Goal: Information Seeking & Learning: Learn about a topic

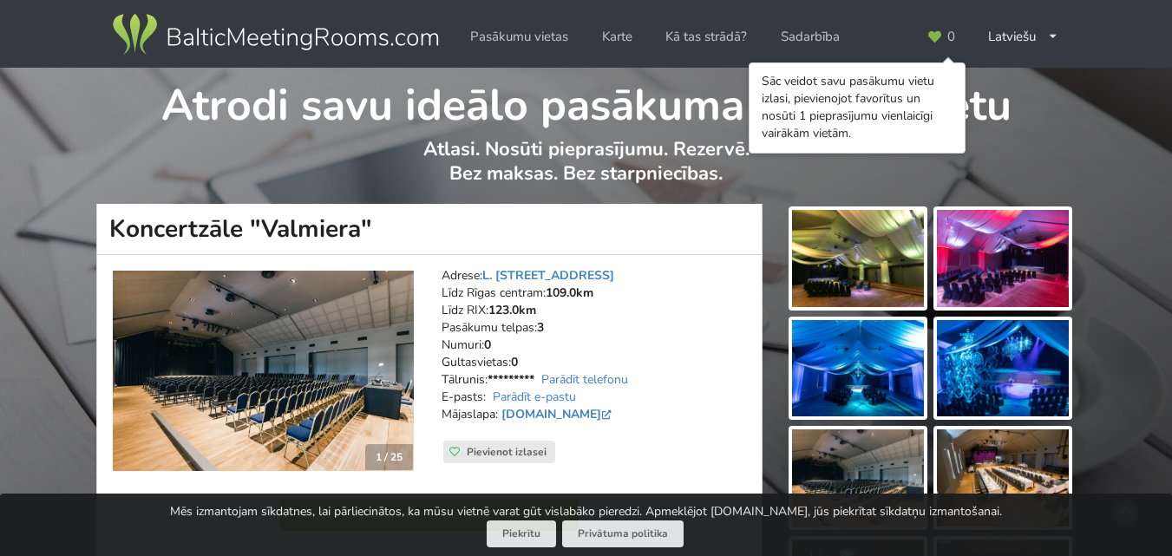
click at [844, 276] on img at bounding box center [858, 258] width 132 height 97
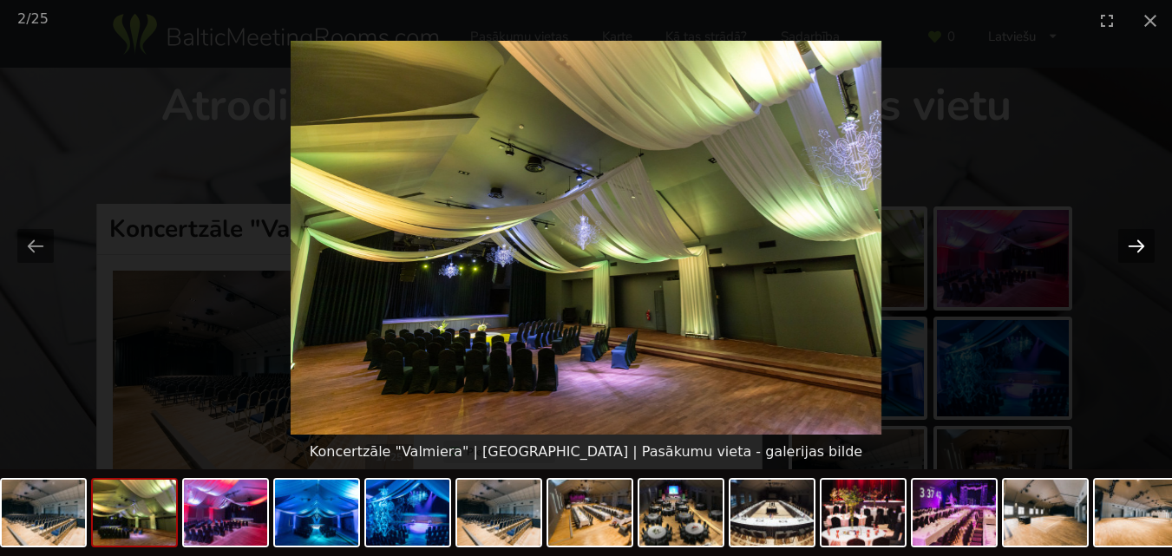
click at [1132, 253] on button "Next slide" at bounding box center [1137, 246] width 36 height 34
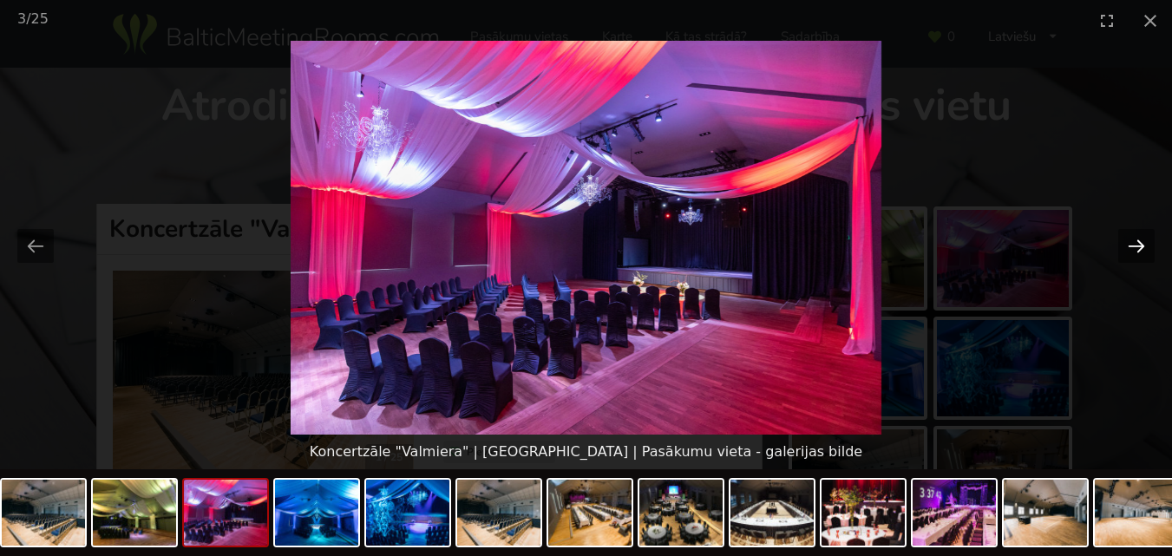
click at [1132, 253] on button "Next slide" at bounding box center [1137, 246] width 36 height 34
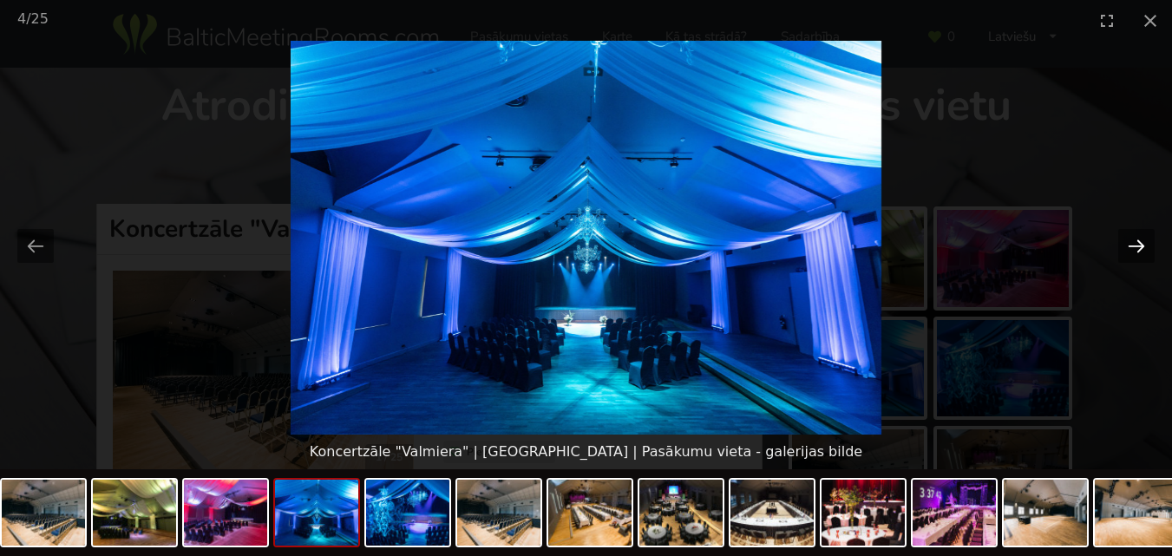
click at [1132, 253] on button "Next slide" at bounding box center [1137, 246] width 36 height 34
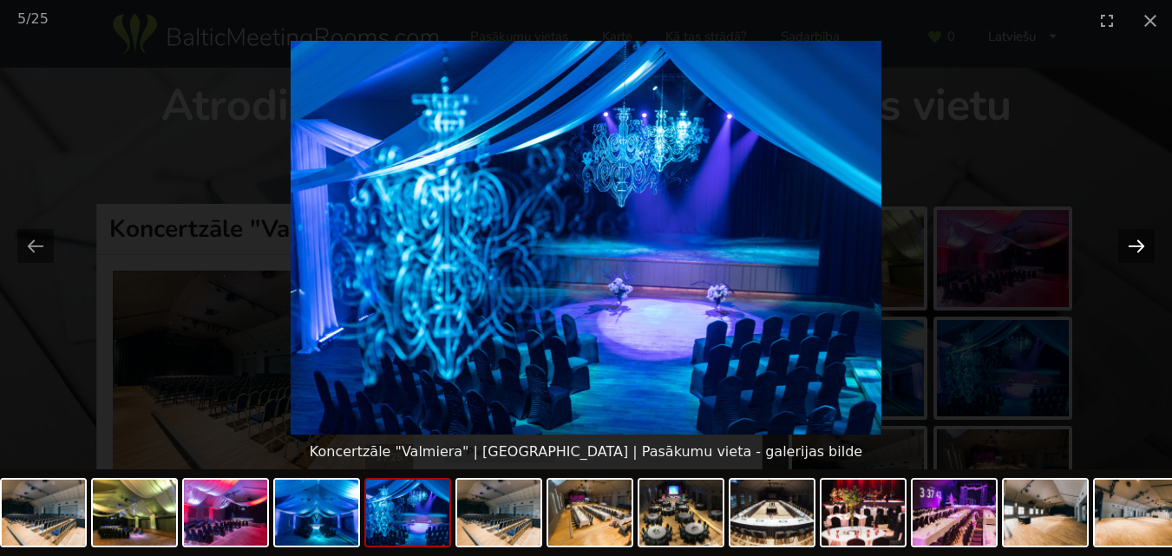
click at [1132, 253] on button "Next slide" at bounding box center [1137, 246] width 36 height 34
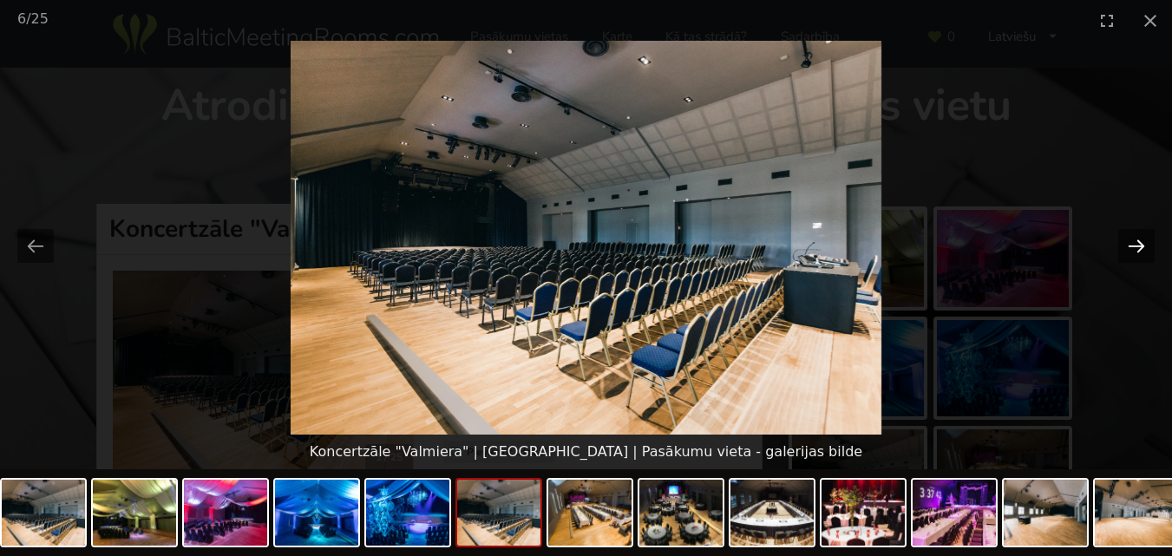
click at [1132, 253] on button "Next slide" at bounding box center [1137, 246] width 36 height 34
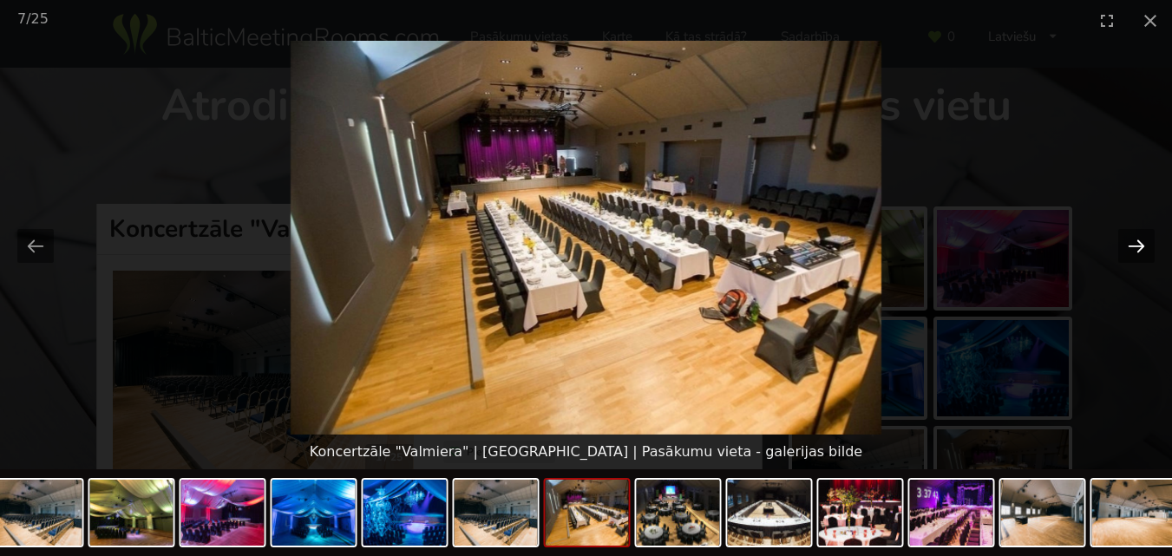
click at [1132, 253] on button "Next slide" at bounding box center [1137, 246] width 36 height 34
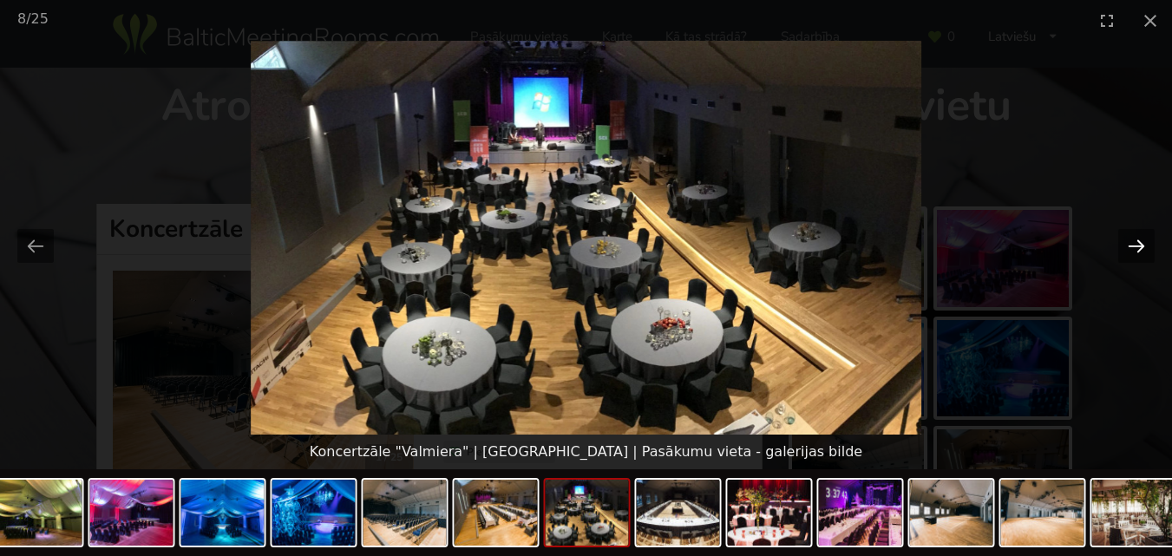
click at [1134, 253] on button "Next slide" at bounding box center [1137, 246] width 36 height 34
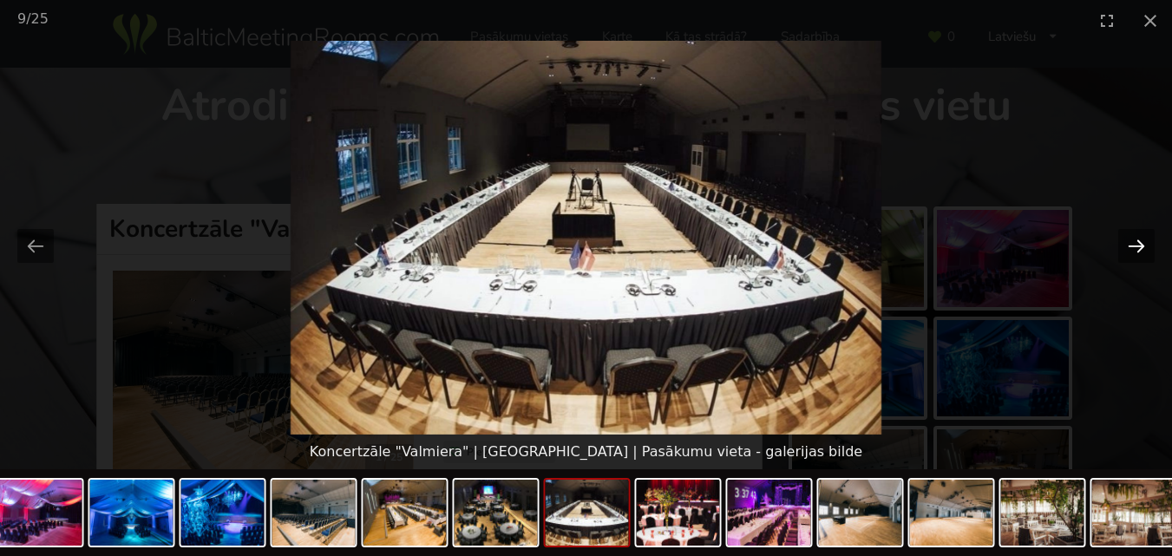
click at [1135, 253] on button "Next slide" at bounding box center [1137, 246] width 36 height 34
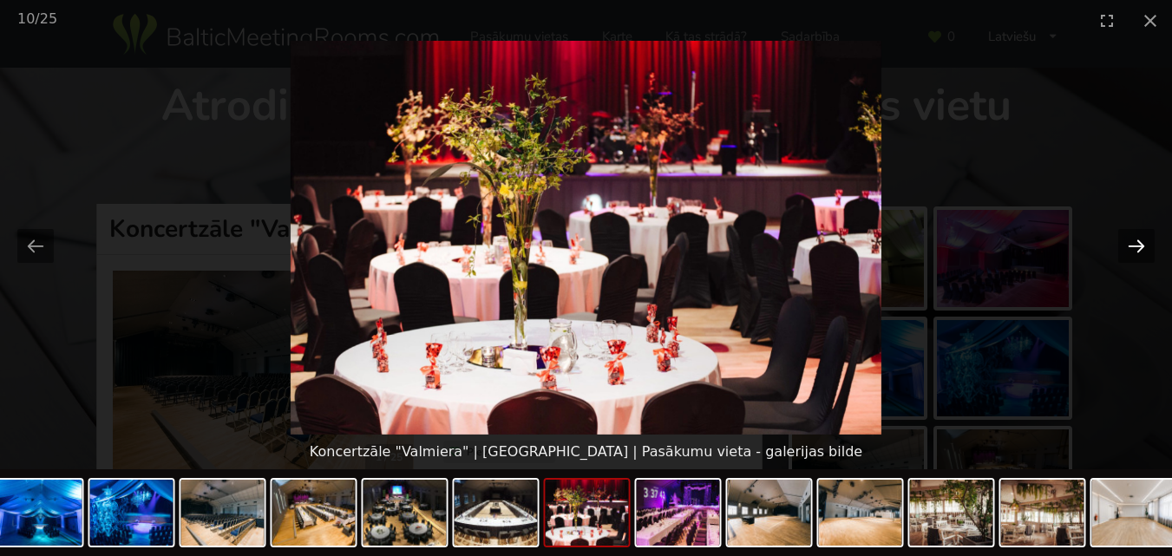
click at [1135, 253] on button "Next slide" at bounding box center [1137, 246] width 36 height 34
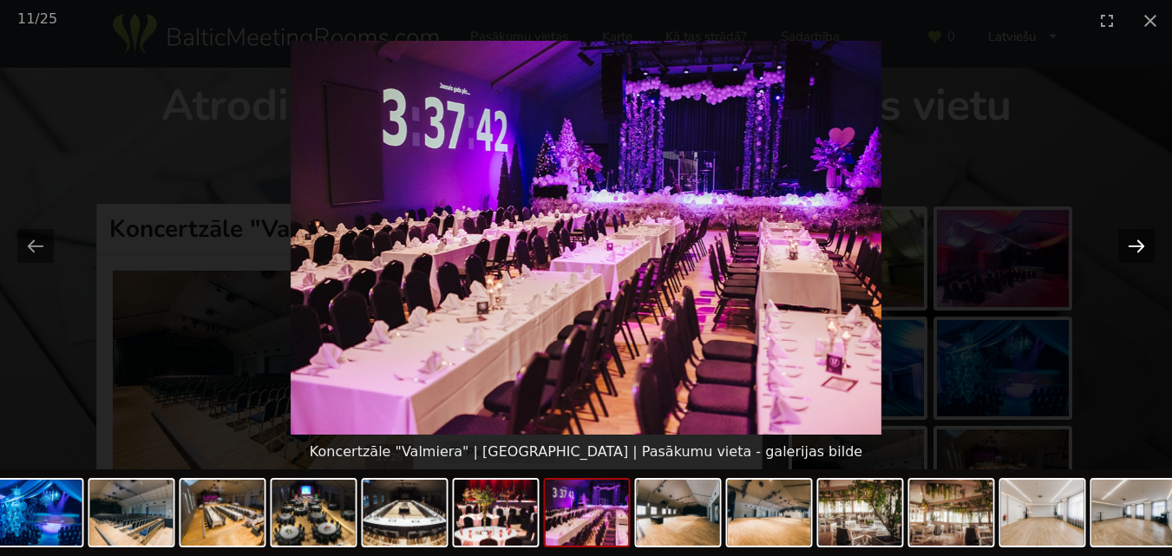
click at [1136, 254] on button "Next slide" at bounding box center [1137, 246] width 36 height 34
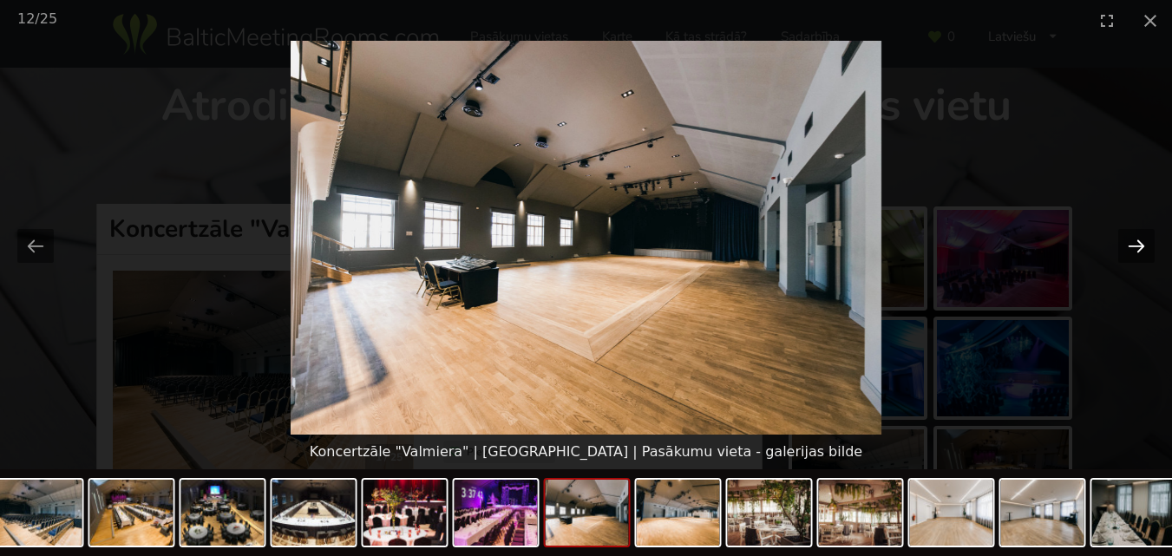
click at [1136, 254] on button "Next slide" at bounding box center [1137, 246] width 36 height 34
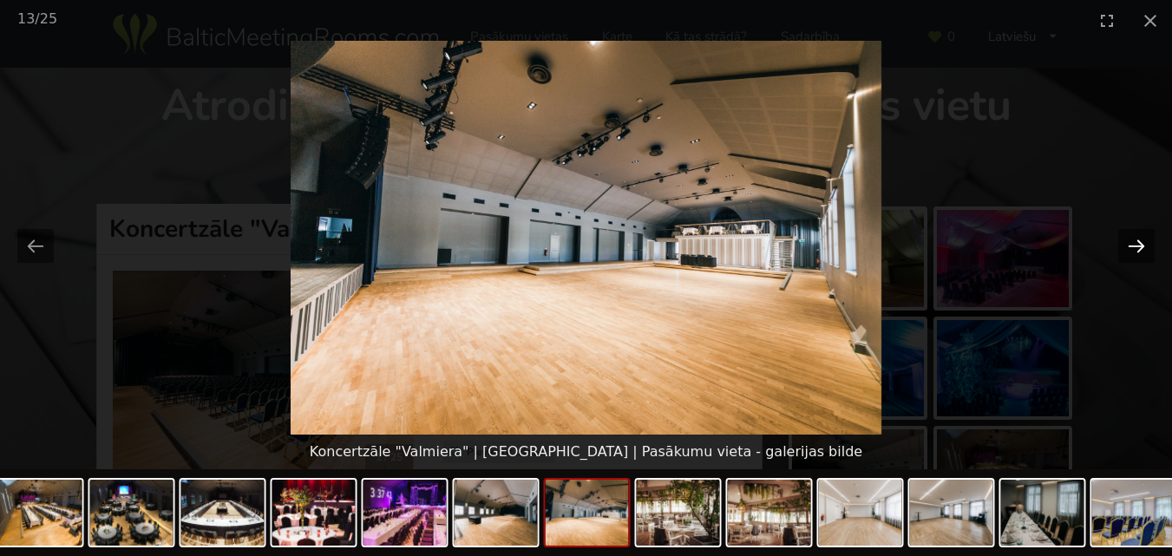
click at [1135, 253] on button "Next slide" at bounding box center [1137, 246] width 36 height 34
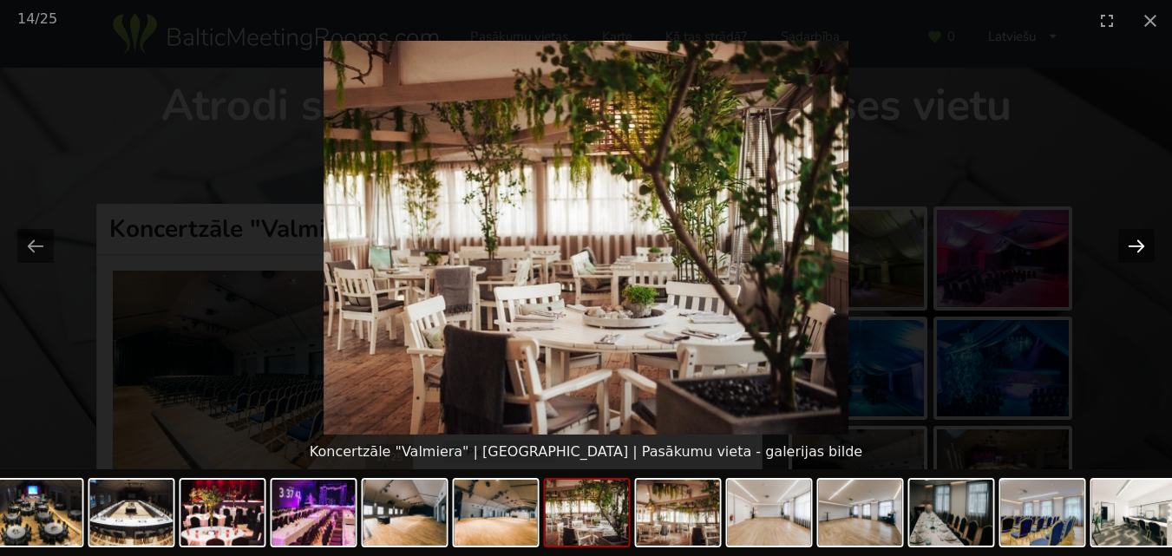
click at [1135, 253] on button "Next slide" at bounding box center [1137, 246] width 36 height 34
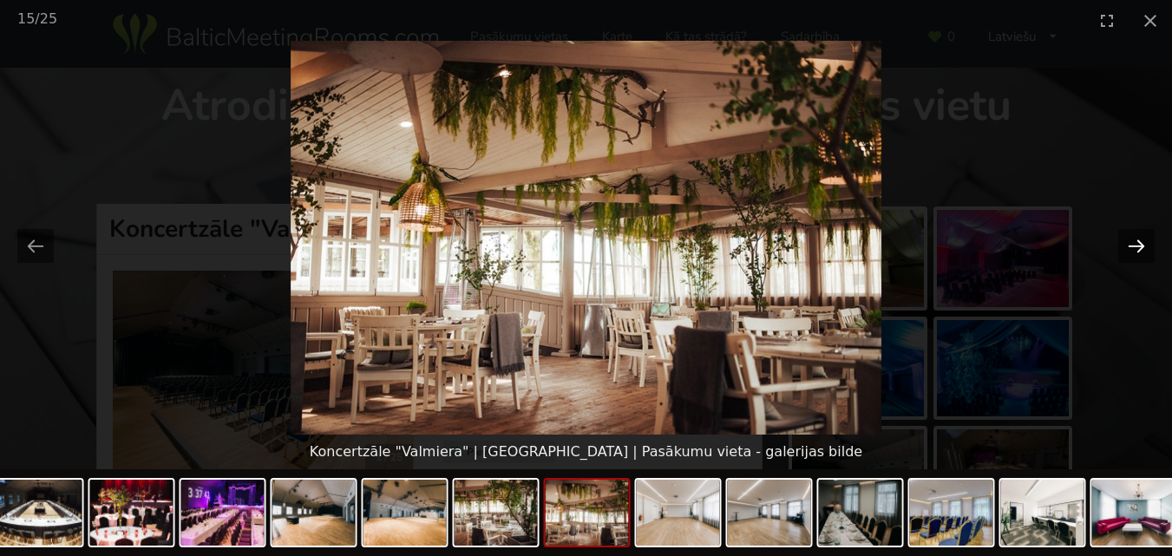
click at [1135, 253] on button "Next slide" at bounding box center [1137, 246] width 36 height 34
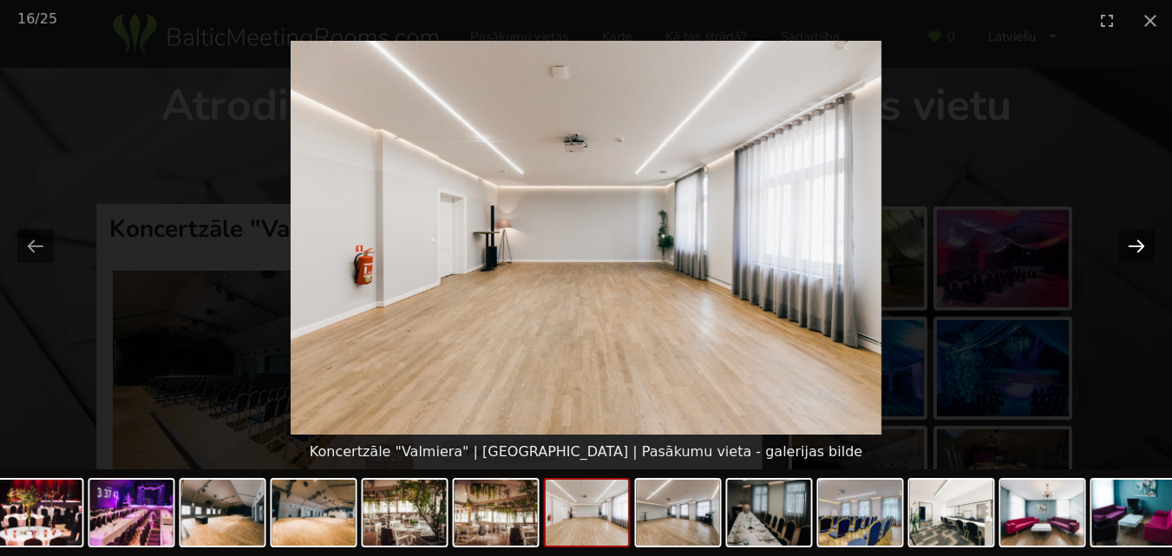
click at [1135, 253] on button "Next slide" at bounding box center [1137, 246] width 36 height 34
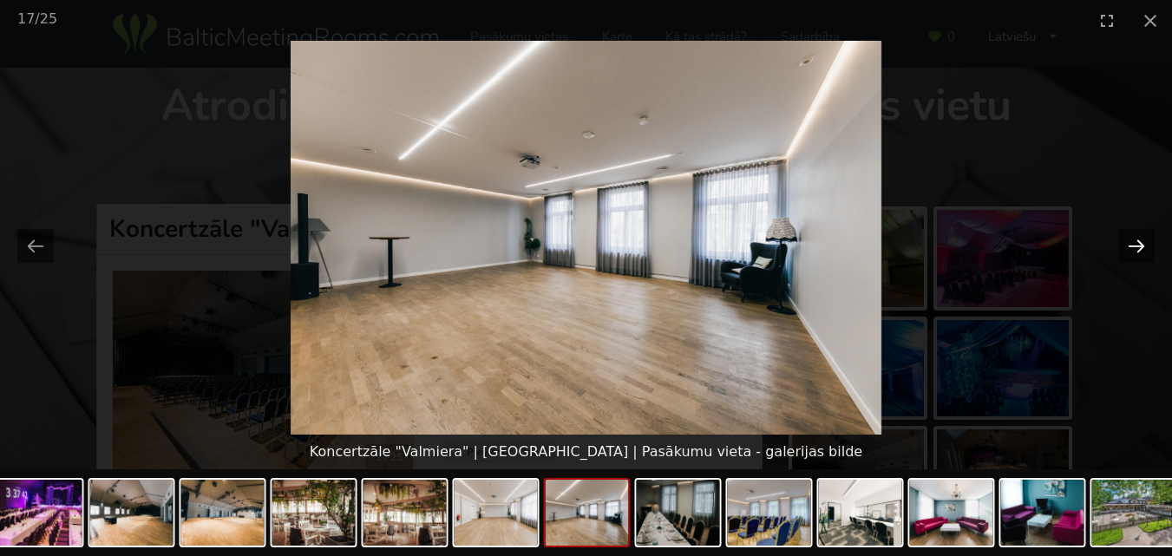
click at [1135, 253] on button "Next slide" at bounding box center [1137, 246] width 36 height 34
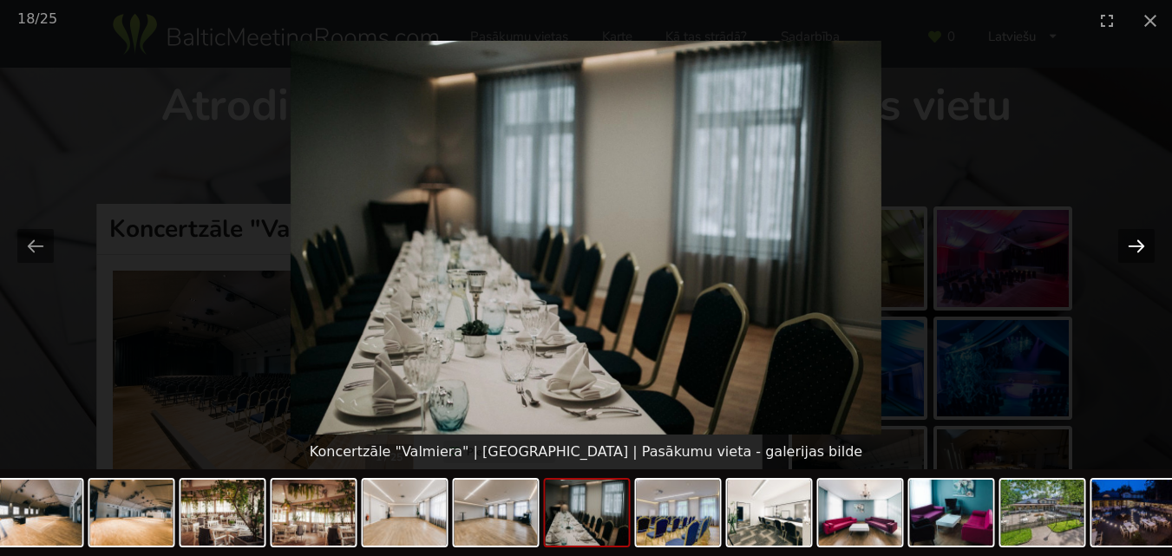
click at [1135, 253] on button "Next slide" at bounding box center [1137, 246] width 36 height 34
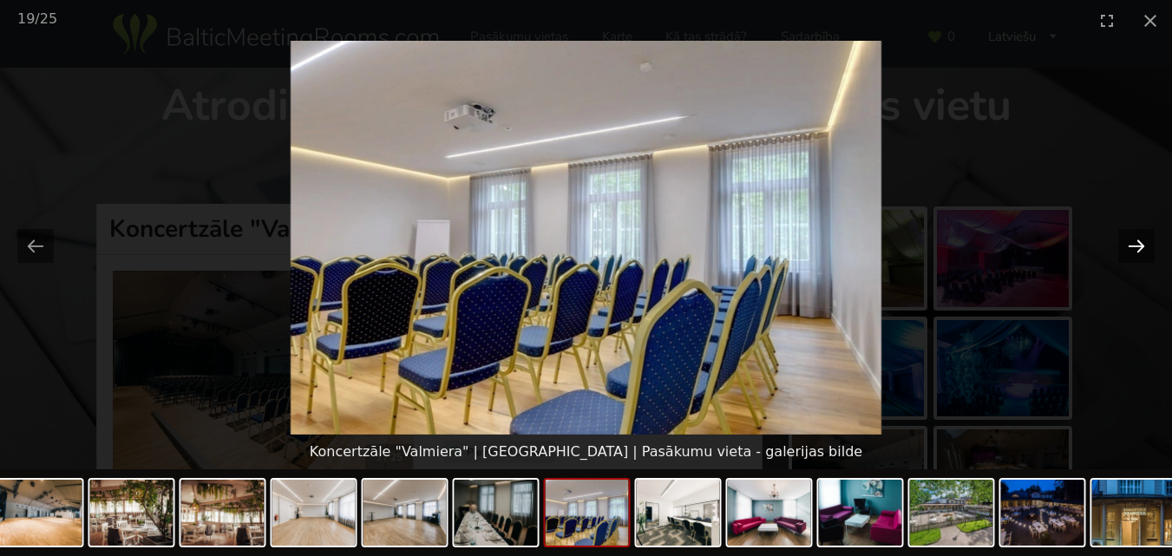
click at [1135, 253] on button "Next slide" at bounding box center [1137, 246] width 36 height 34
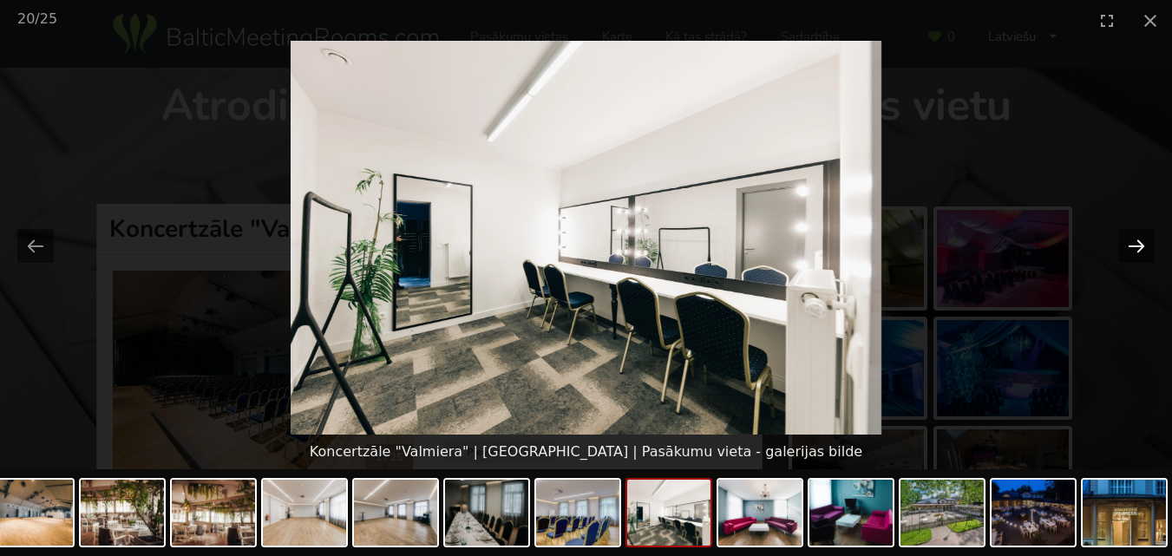
click at [1135, 253] on button "Next slide" at bounding box center [1137, 246] width 36 height 34
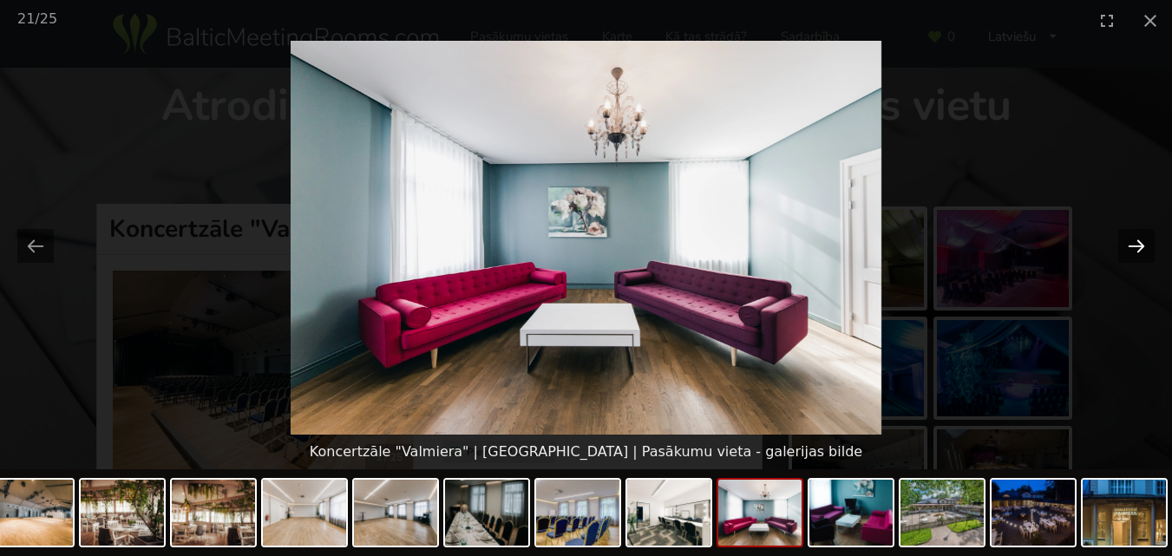
click at [1135, 253] on button "Next slide" at bounding box center [1137, 246] width 36 height 34
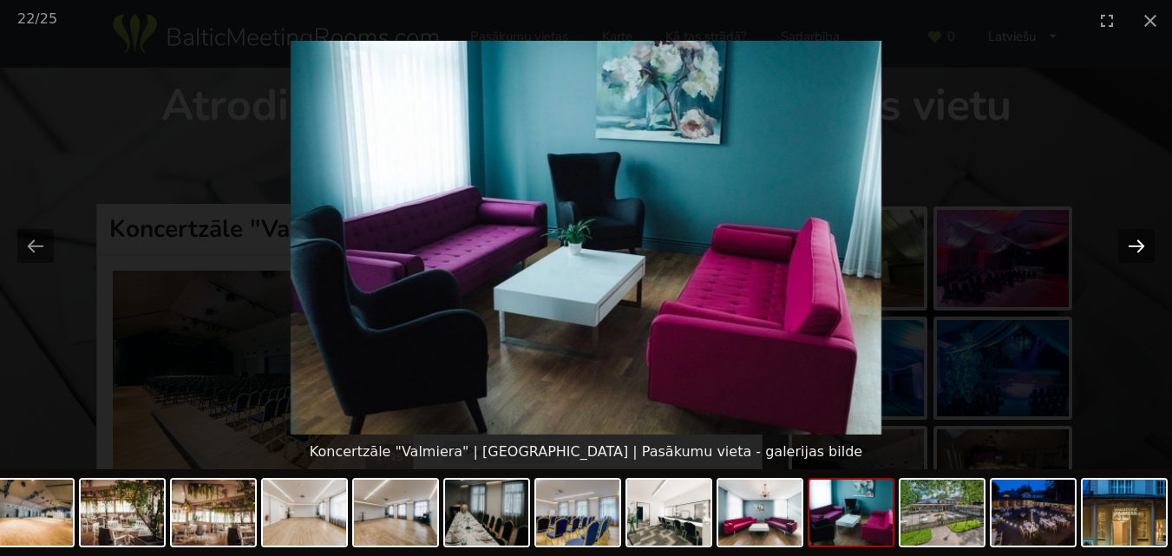
click at [1135, 253] on button "Next slide" at bounding box center [1137, 246] width 36 height 34
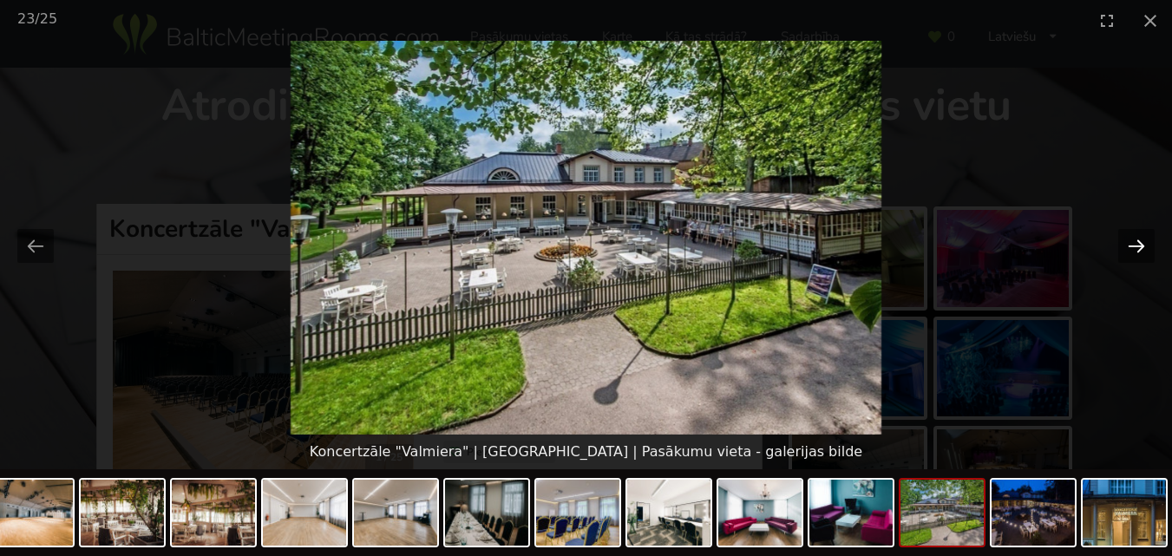
click at [1135, 253] on button "Next slide" at bounding box center [1137, 246] width 36 height 34
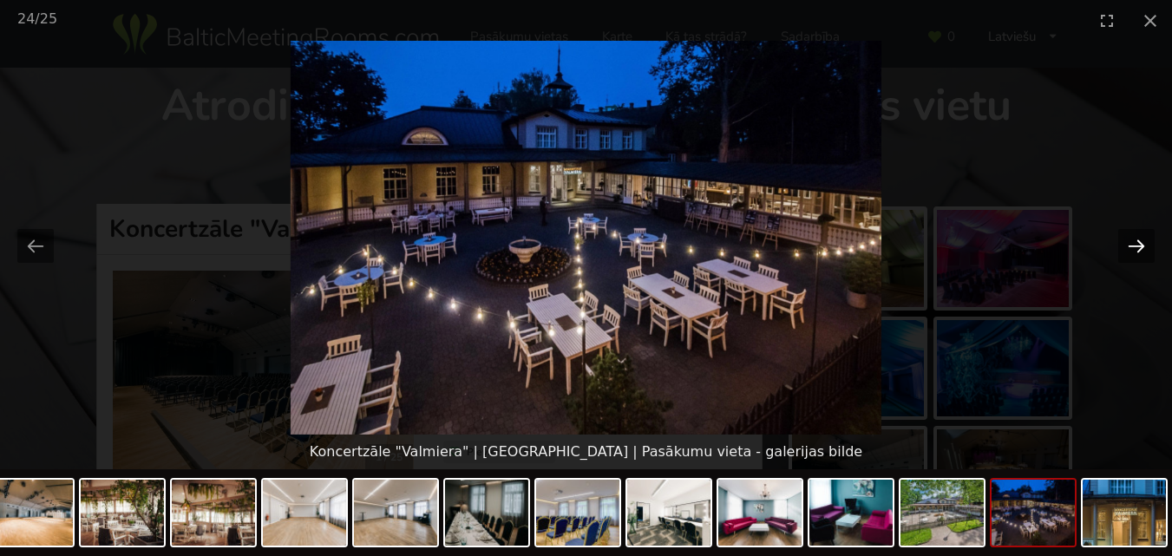
click at [1135, 253] on button "Next slide" at bounding box center [1137, 246] width 36 height 34
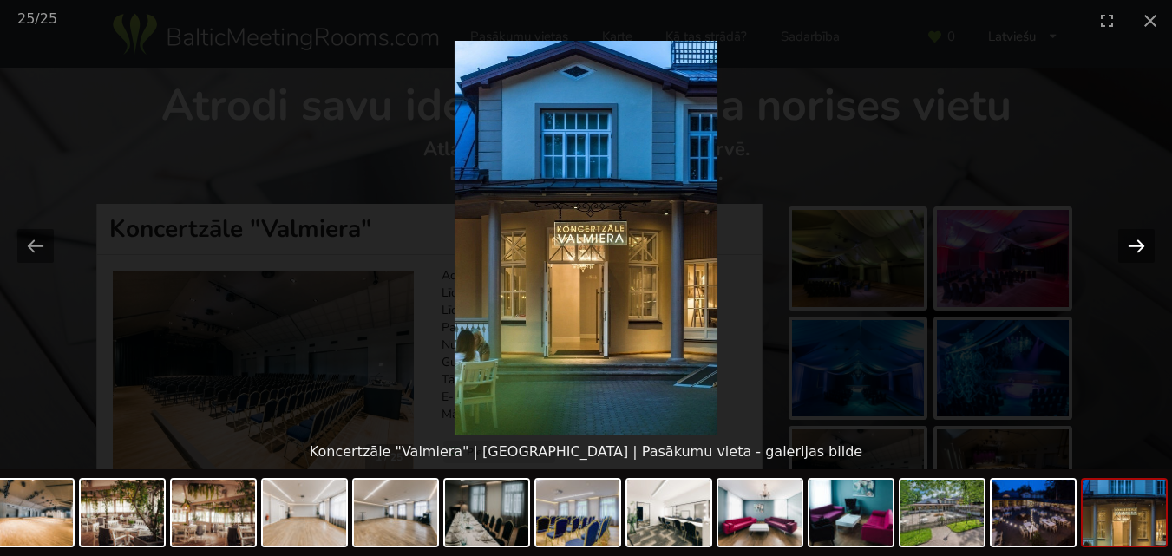
click at [1136, 248] on button "Next slide" at bounding box center [1137, 246] width 36 height 34
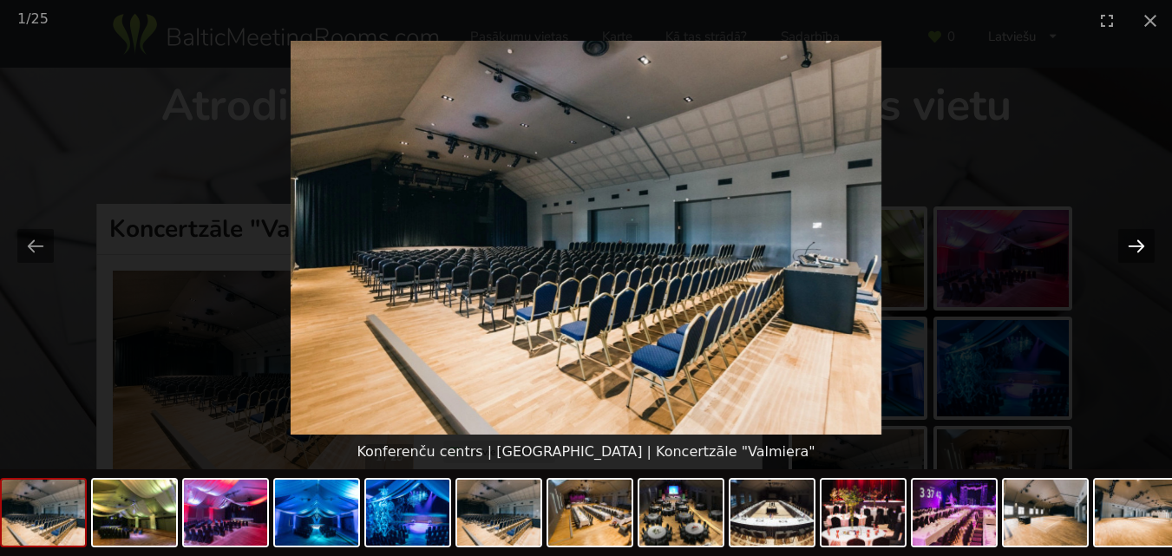
click at [1137, 249] on button "Next slide" at bounding box center [1137, 246] width 36 height 34
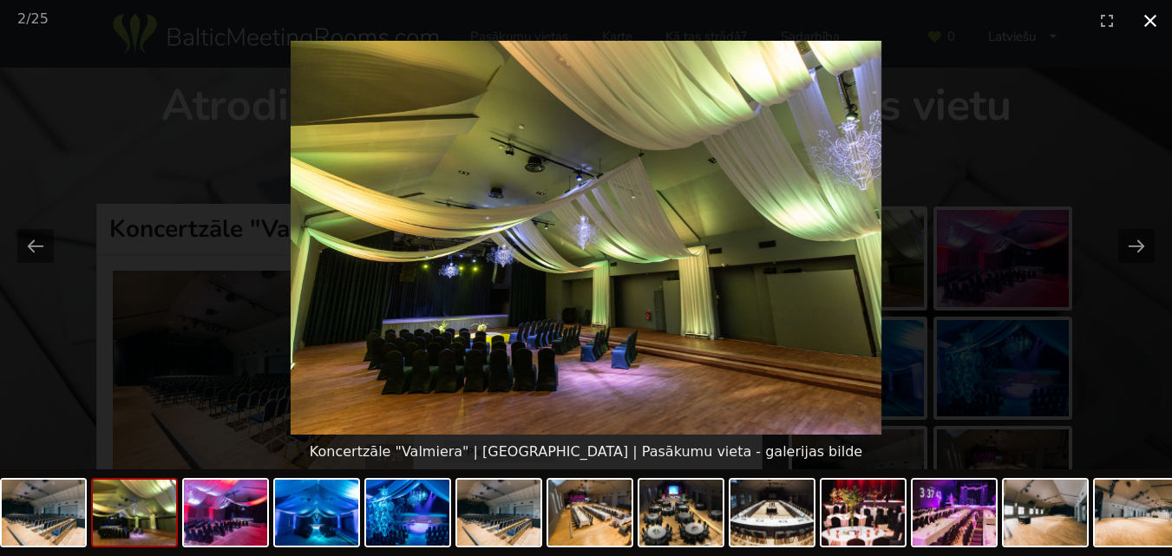
click at [1145, 20] on button "Close gallery" at bounding box center [1150, 20] width 43 height 41
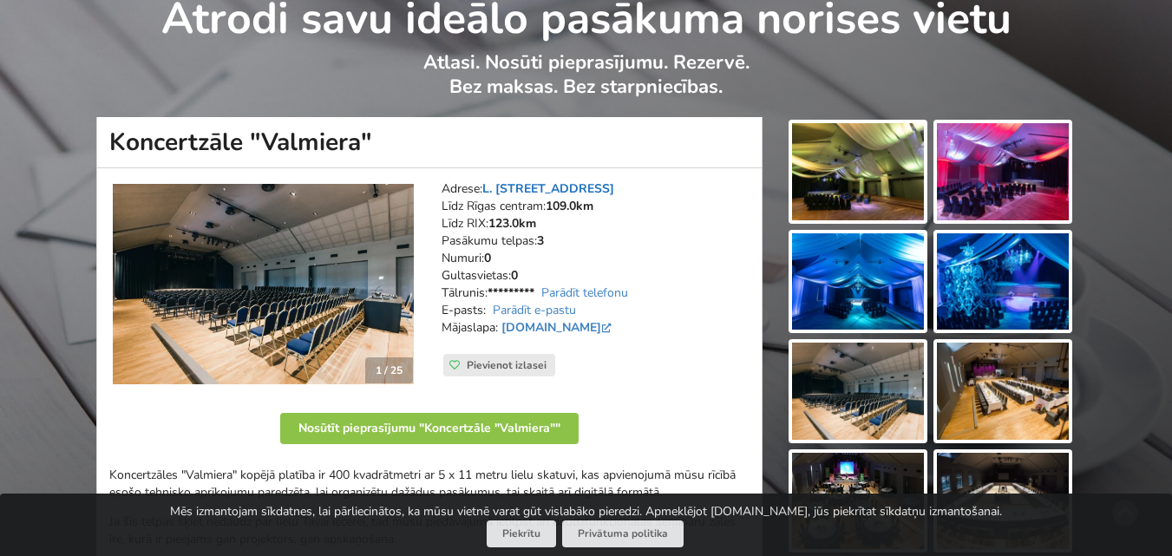
scroll to position [174, 0]
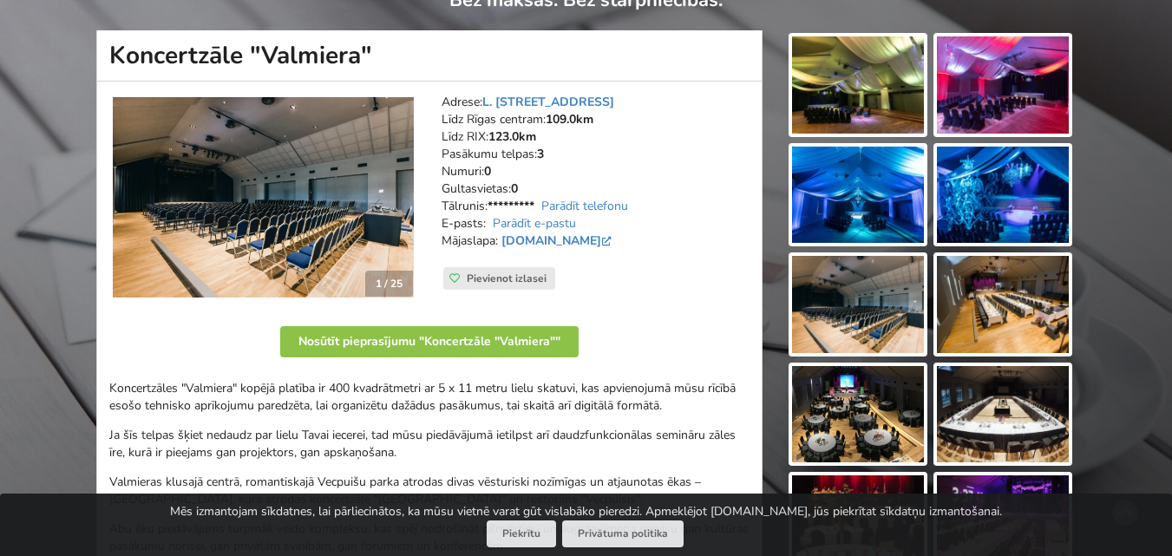
click at [881, 293] on img at bounding box center [858, 304] width 132 height 97
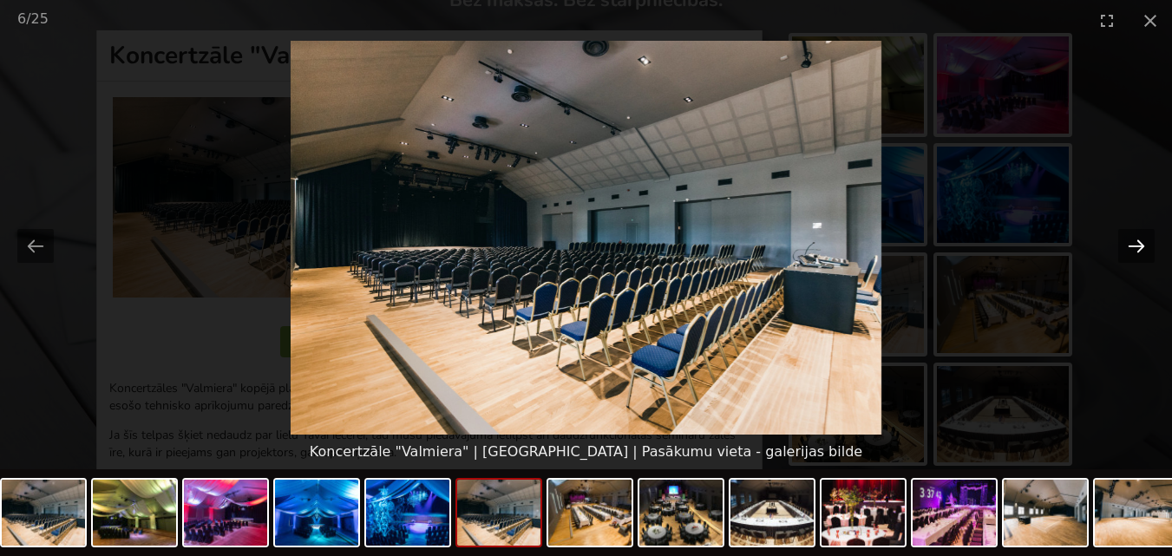
click at [1131, 246] on button "Next slide" at bounding box center [1137, 246] width 36 height 34
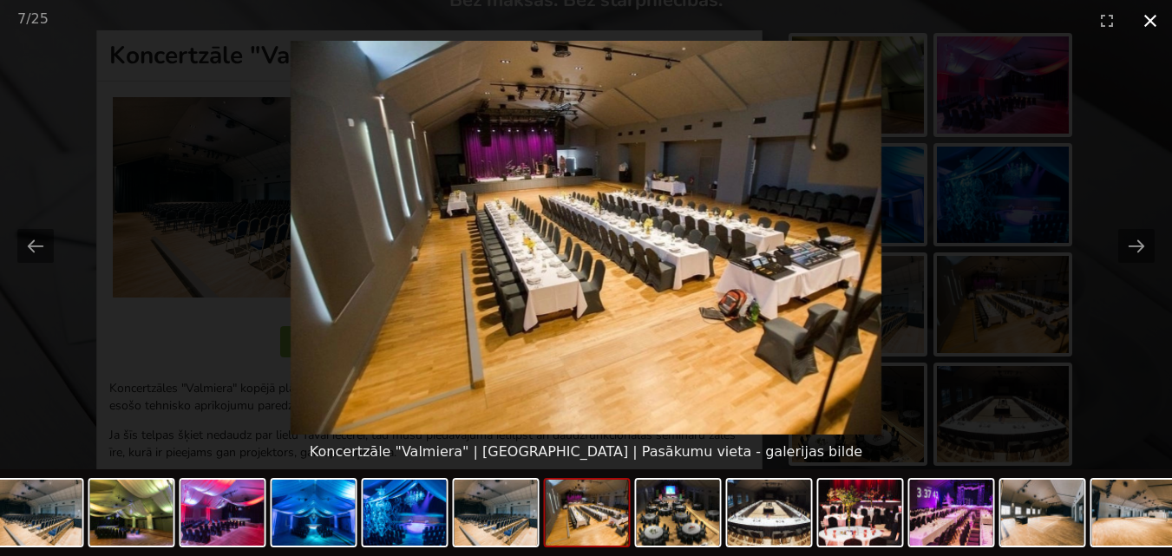
click at [1162, 22] on button "Close gallery" at bounding box center [1150, 20] width 43 height 41
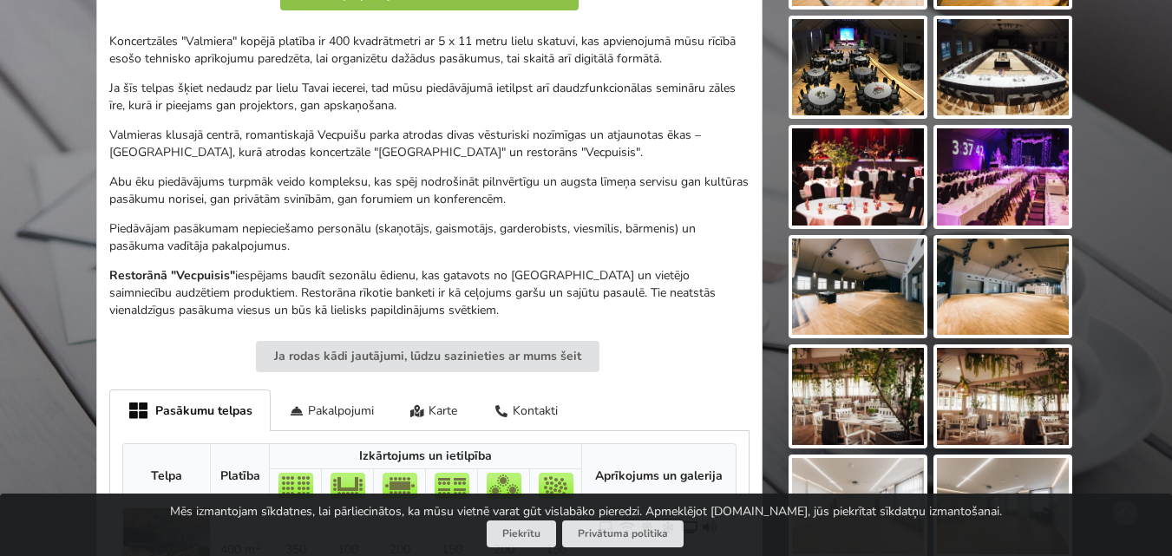
scroll to position [87, 0]
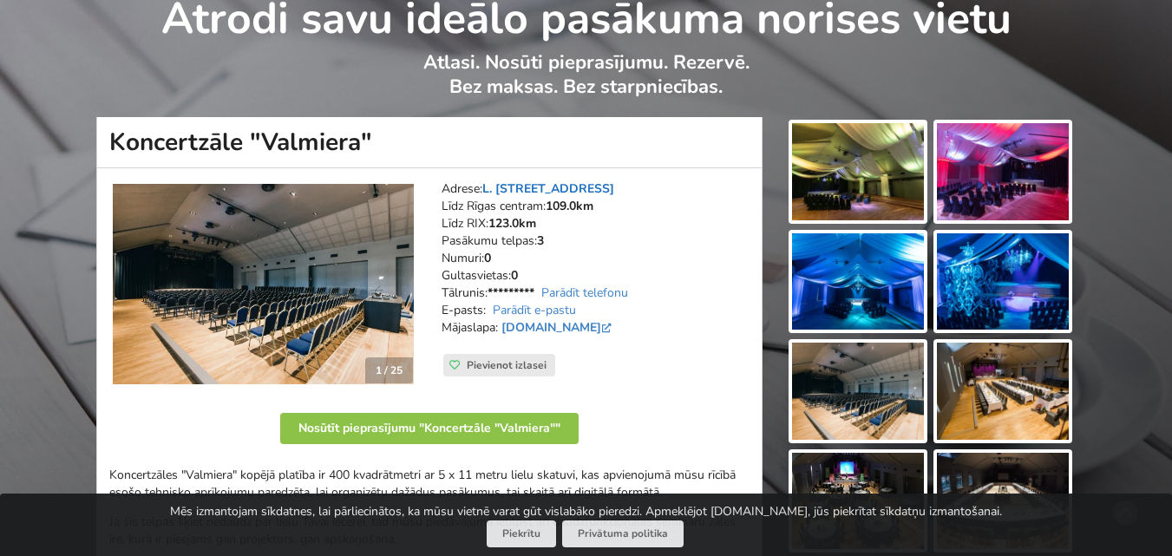
click at [568, 187] on link "L. [STREET_ADDRESS]" at bounding box center [548, 188] width 132 height 16
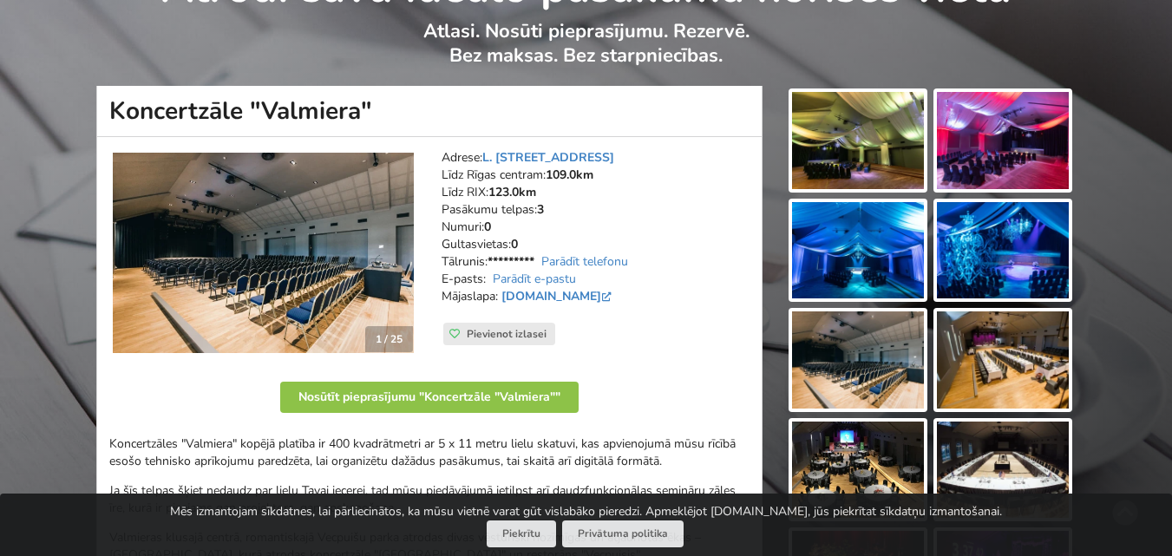
scroll to position [260, 0]
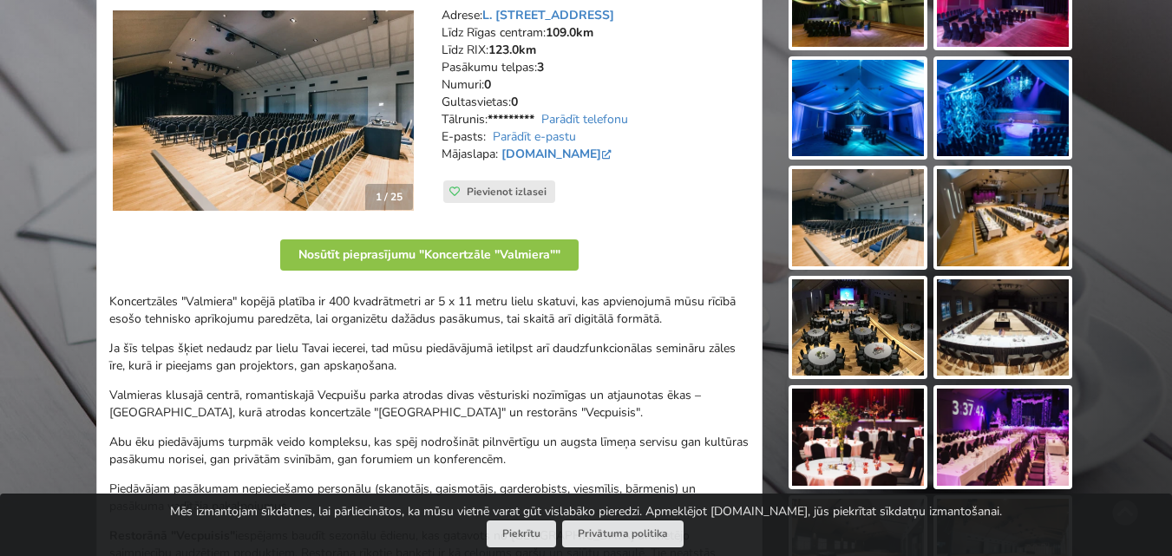
click at [843, 220] on img at bounding box center [858, 217] width 132 height 97
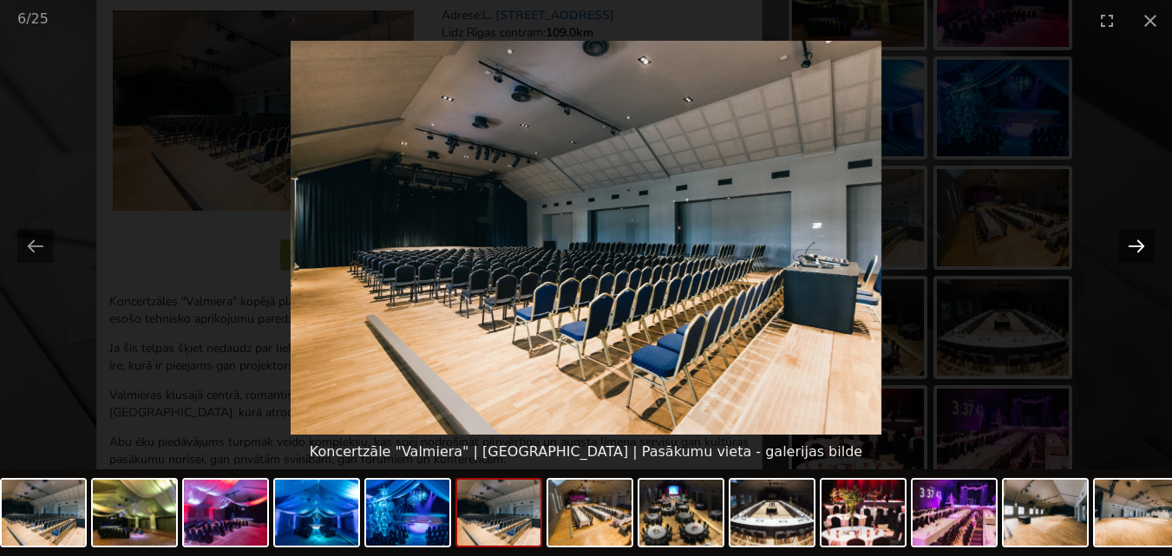
click at [1136, 243] on button "Next slide" at bounding box center [1137, 246] width 36 height 34
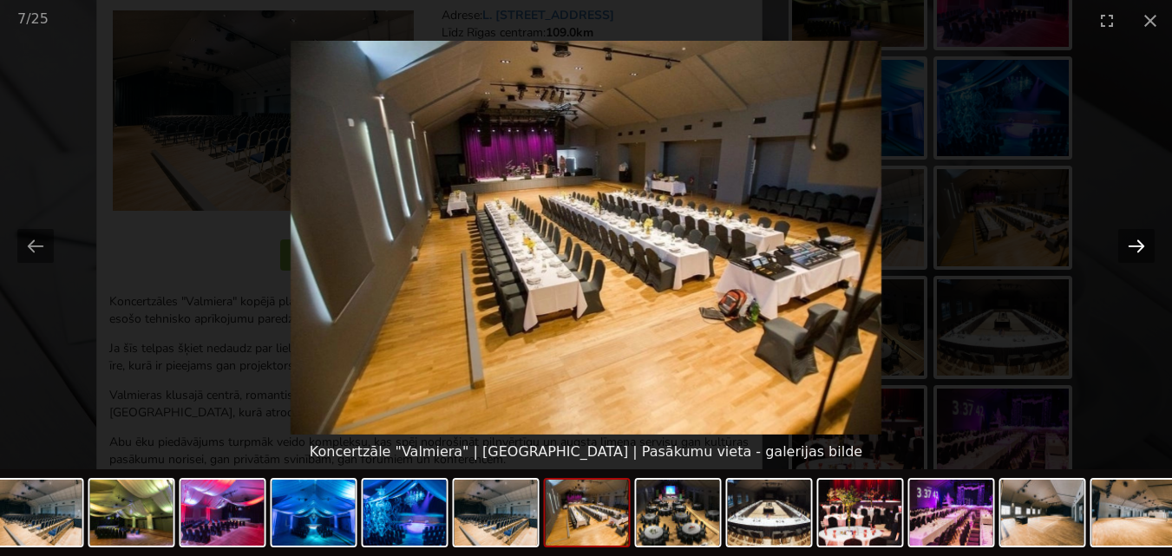
click at [1136, 243] on button "Next slide" at bounding box center [1137, 246] width 36 height 34
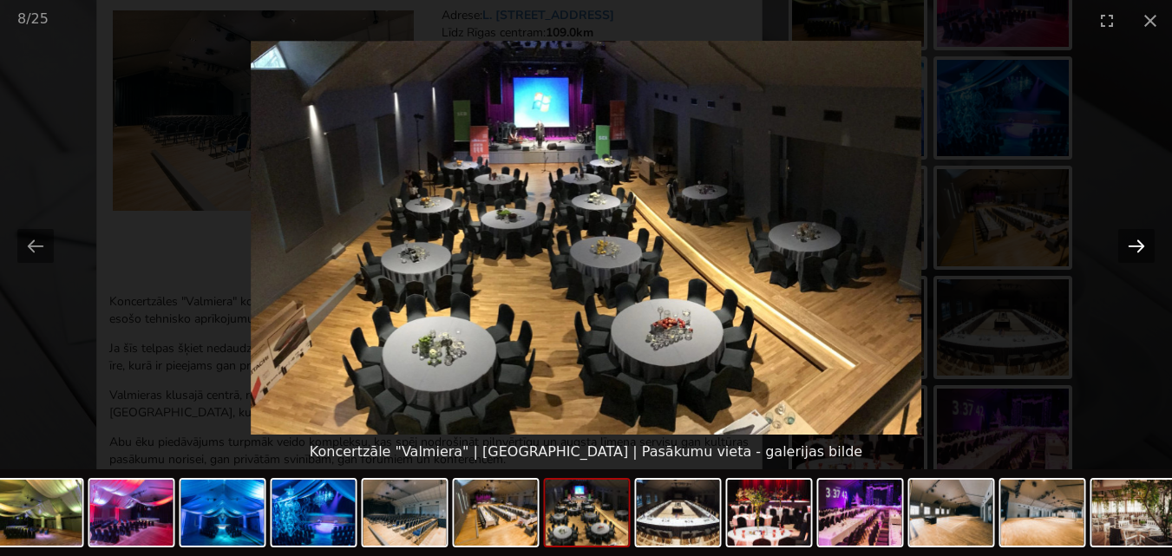
click at [1136, 243] on button "Next slide" at bounding box center [1137, 246] width 36 height 34
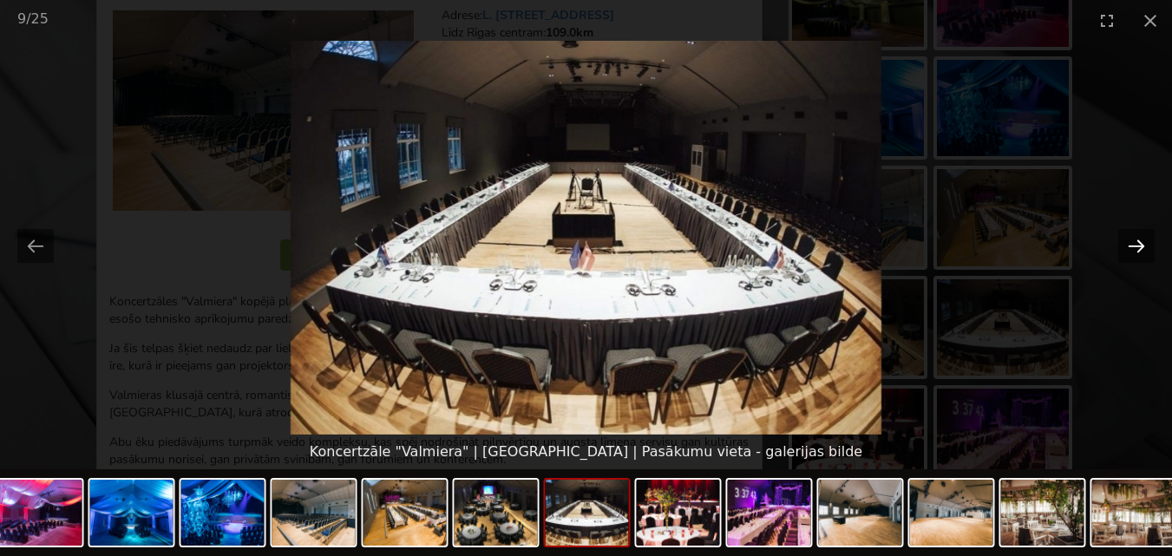
click at [1136, 243] on button "Next slide" at bounding box center [1137, 246] width 36 height 34
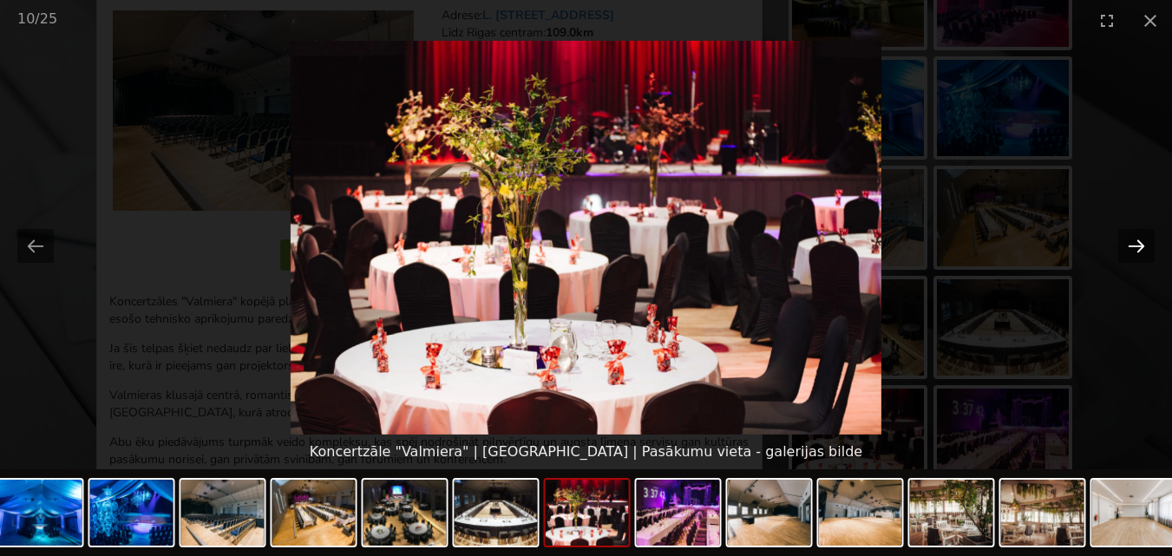
click at [1136, 243] on button "Next slide" at bounding box center [1137, 246] width 36 height 34
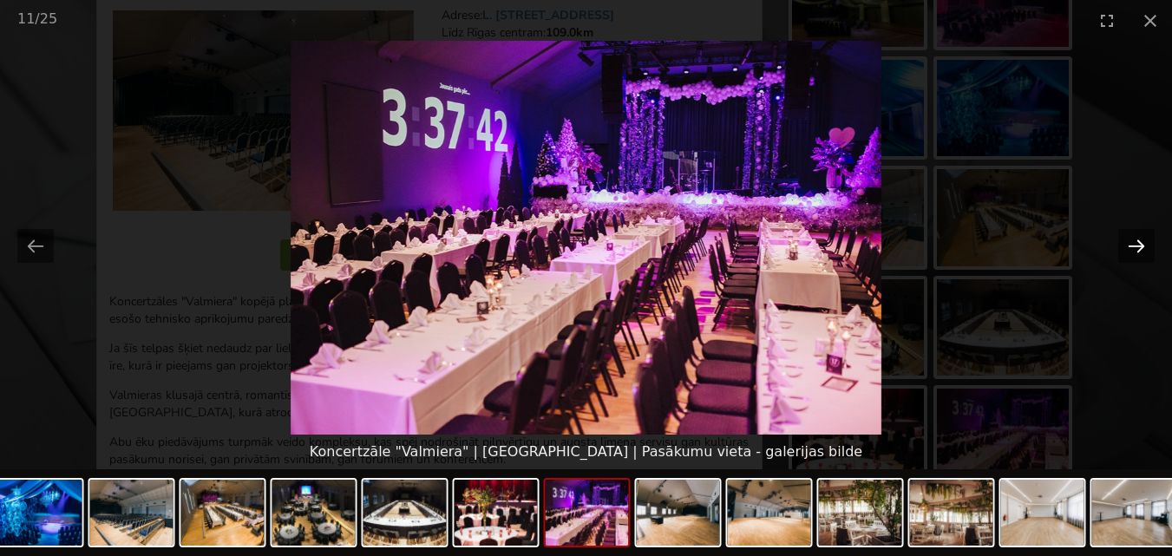
click at [1136, 243] on button "Next slide" at bounding box center [1137, 246] width 36 height 34
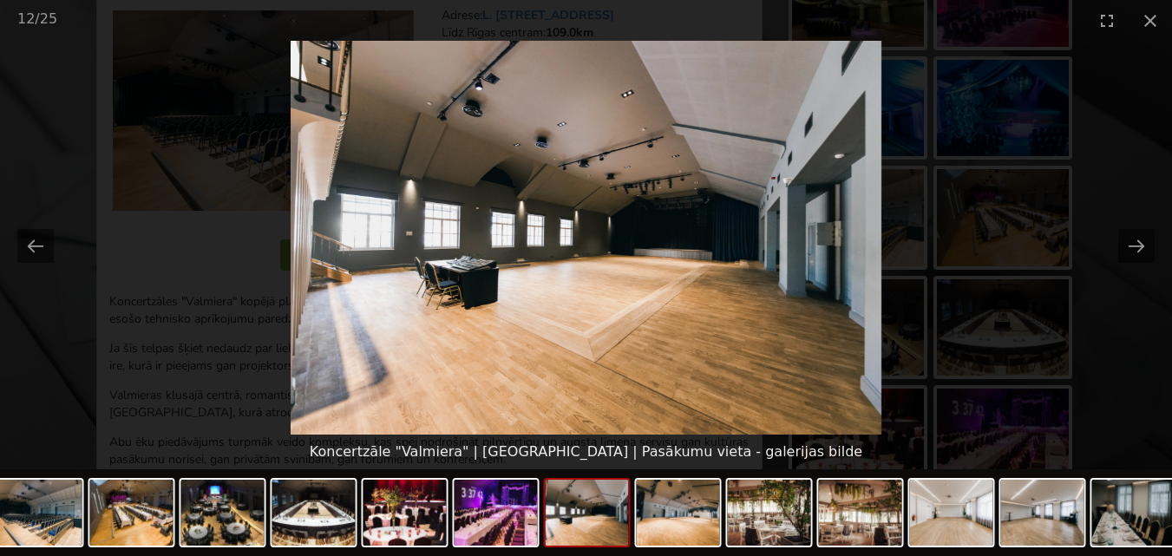
scroll to position [0, 0]
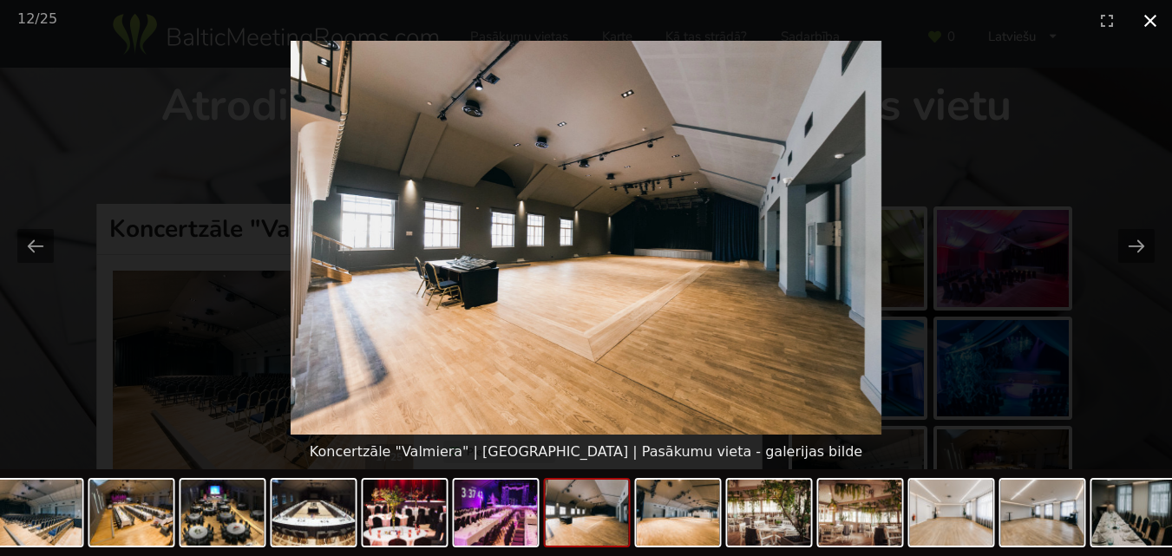
click at [1149, 17] on button "Close gallery" at bounding box center [1150, 20] width 43 height 41
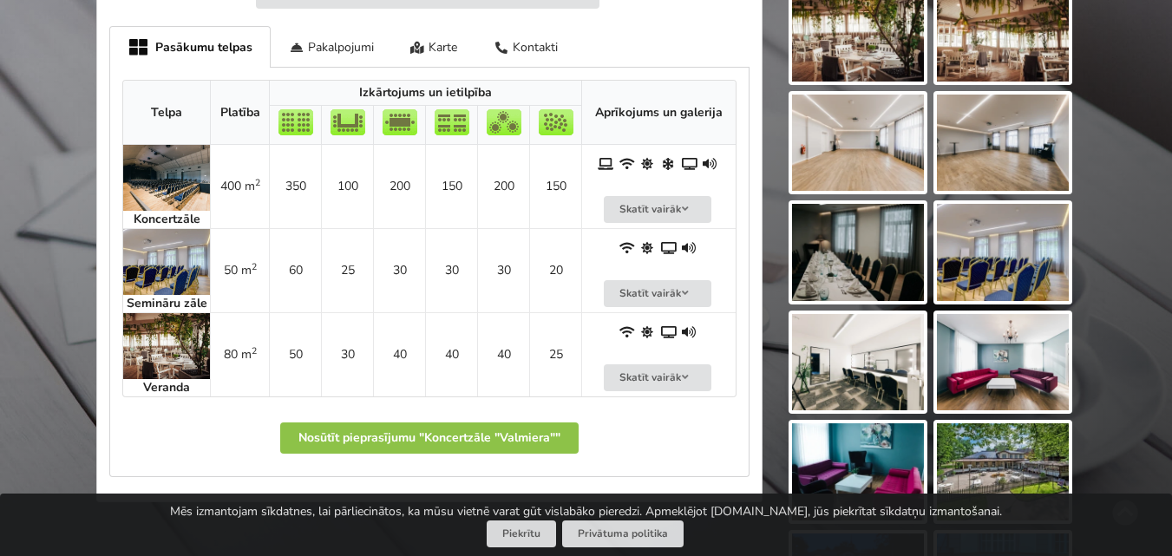
scroll to position [955, 0]
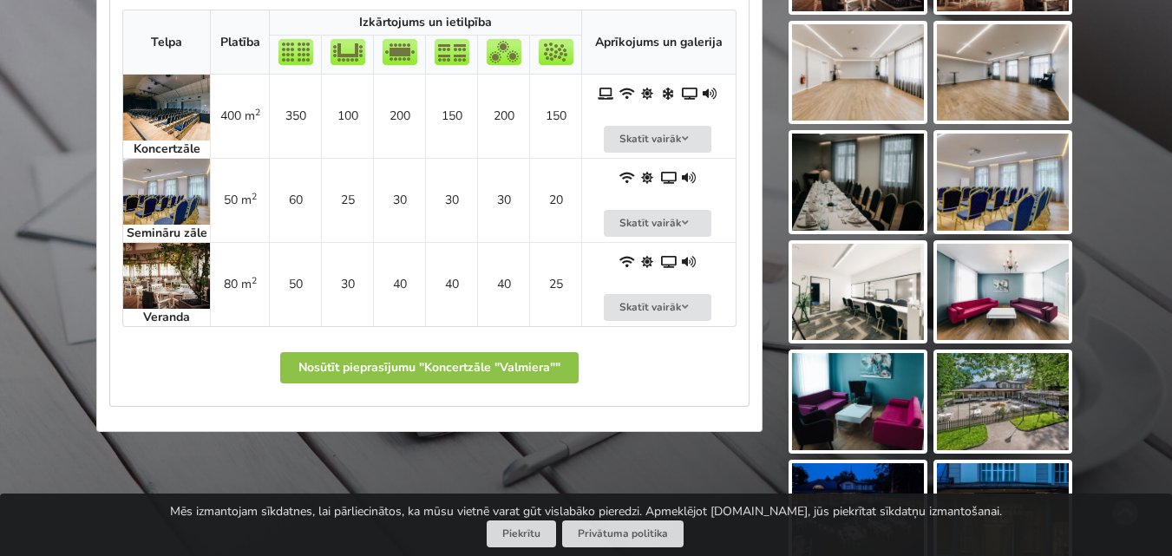
click at [1017, 406] on img at bounding box center [1003, 401] width 132 height 97
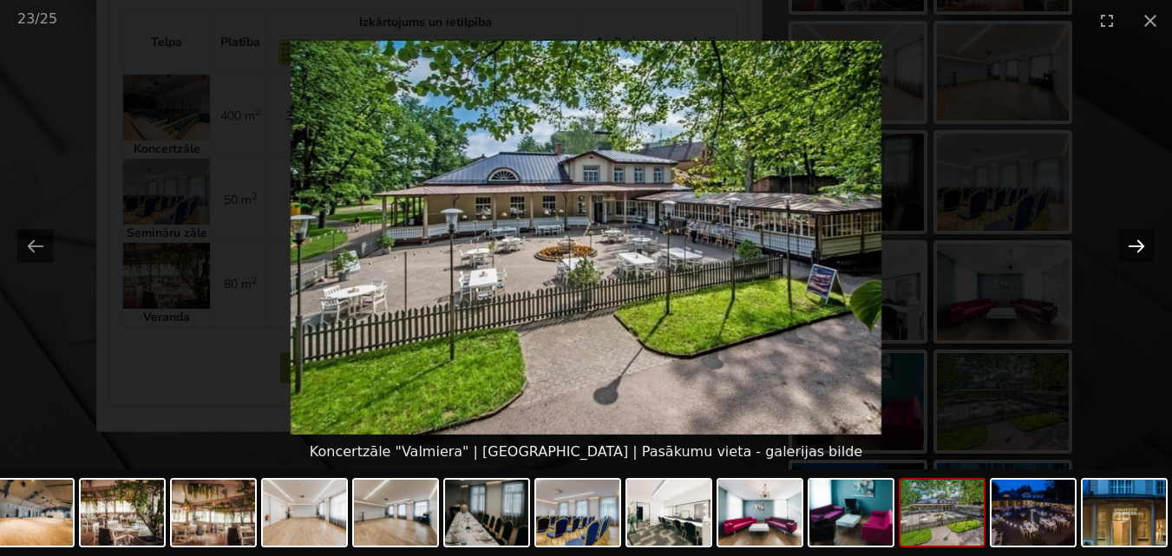
click at [1135, 236] on button "Next slide" at bounding box center [1137, 246] width 36 height 34
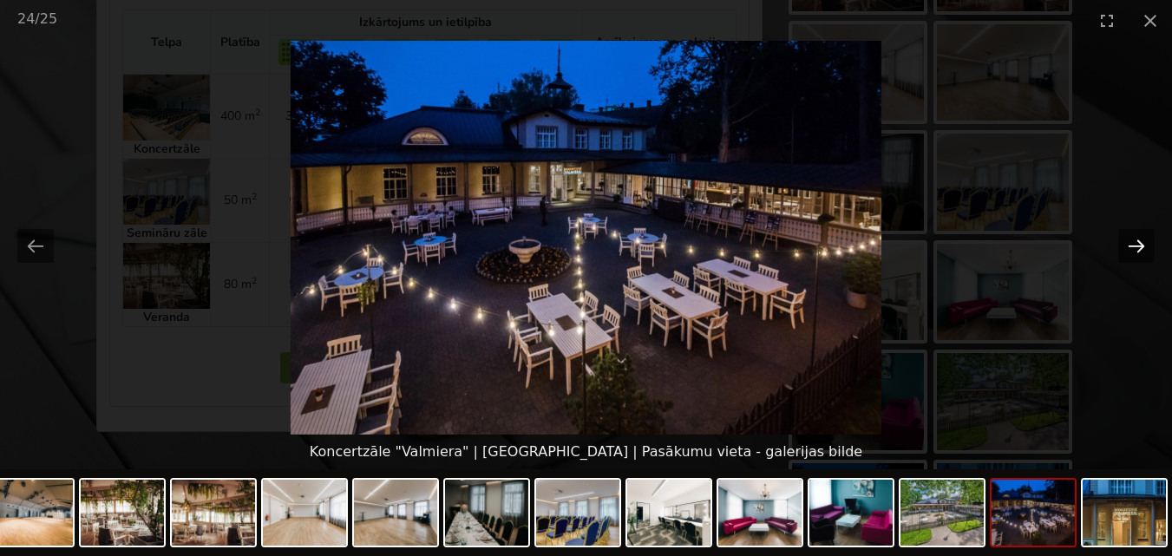
click at [1135, 236] on button "Next slide" at bounding box center [1137, 246] width 36 height 34
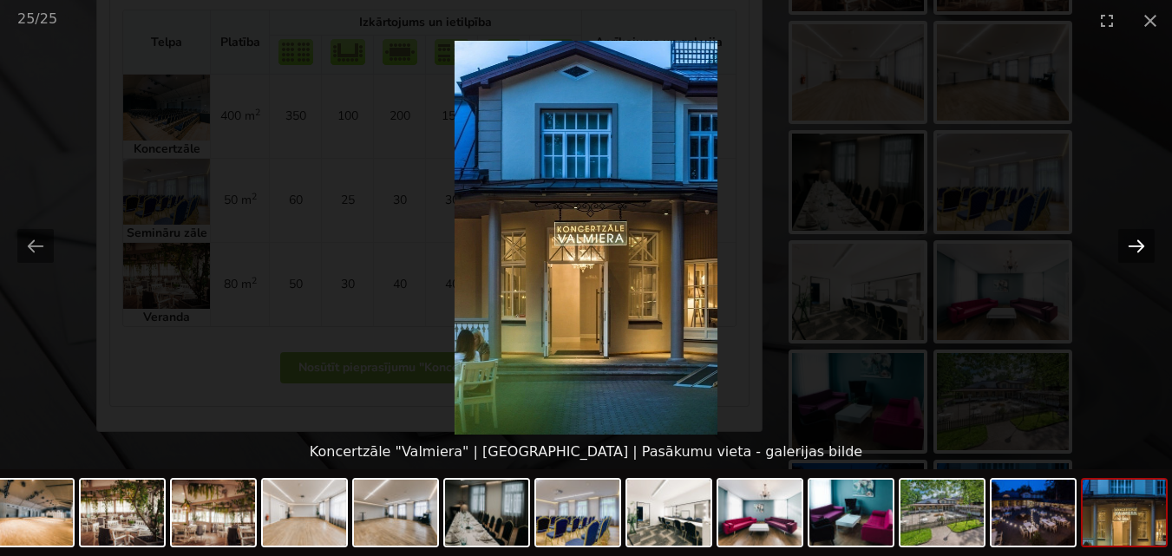
click at [1135, 236] on button "Next slide" at bounding box center [1137, 246] width 36 height 34
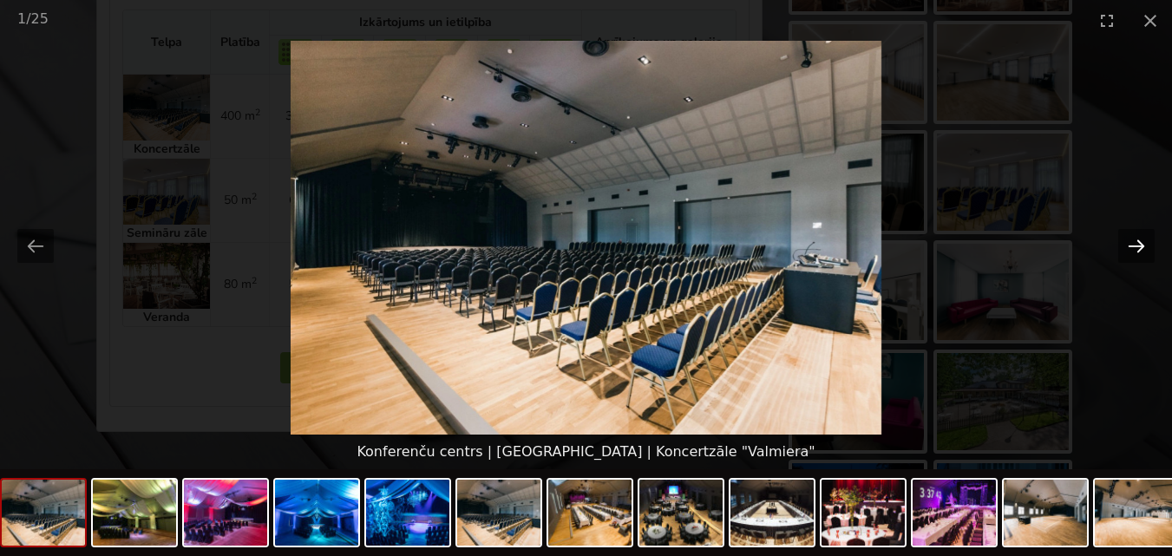
click at [1138, 240] on button "Next slide" at bounding box center [1137, 246] width 36 height 34
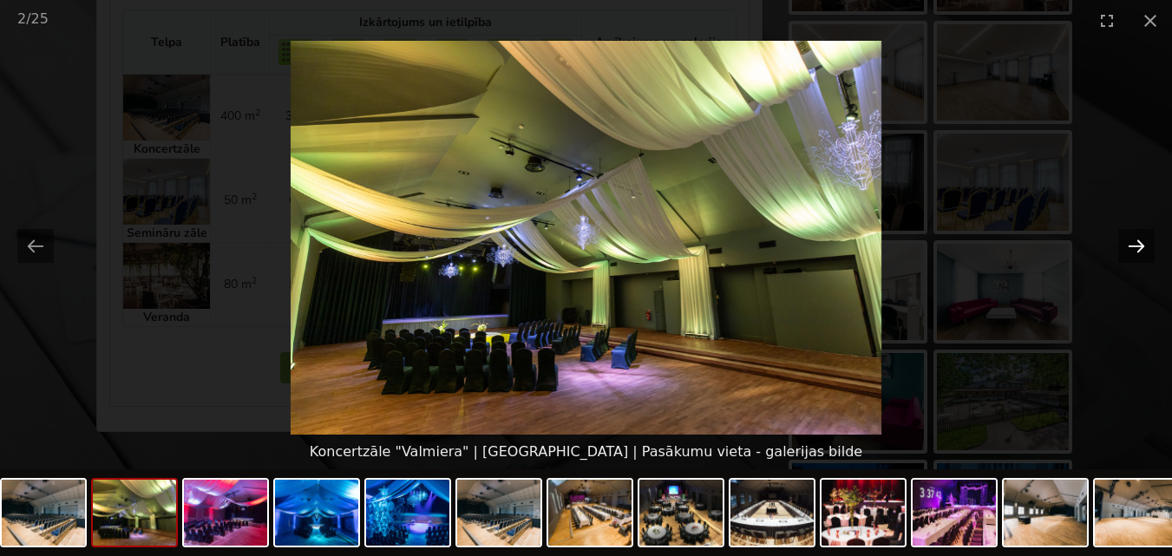
click at [1138, 240] on button "Next slide" at bounding box center [1137, 246] width 36 height 34
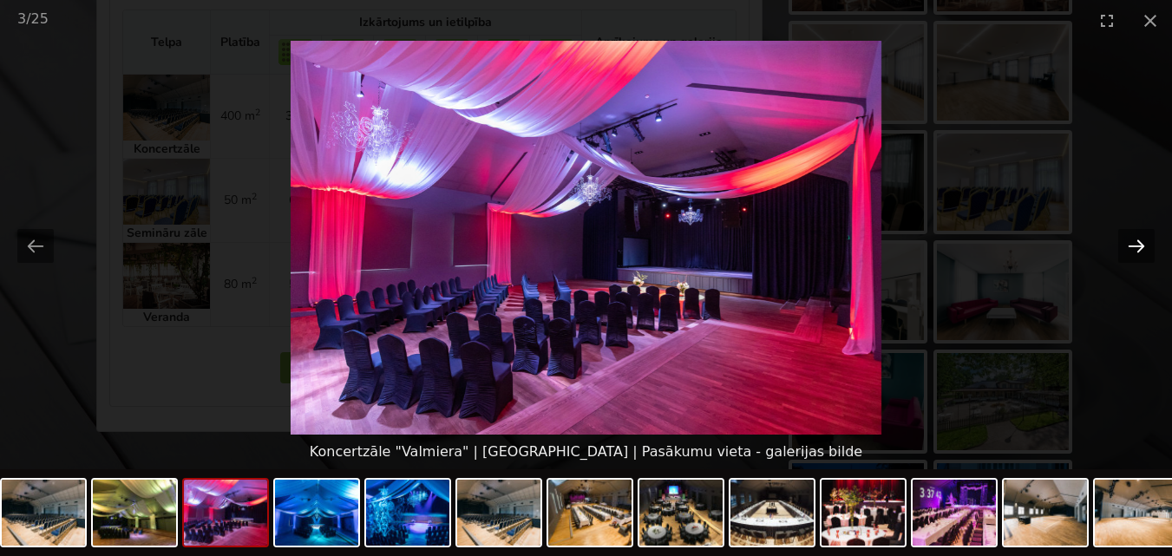
click at [1138, 240] on button "Next slide" at bounding box center [1137, 246] width 36 height 34
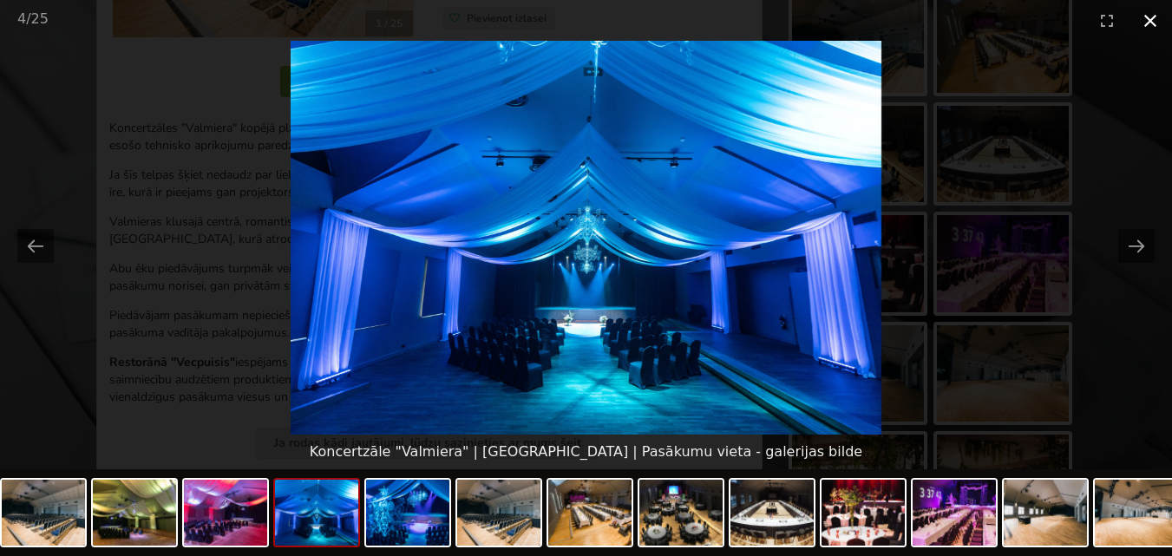
click at [1151, 16] on button "Close gallery" at bounding box center [1150, 20] width 43 height 41
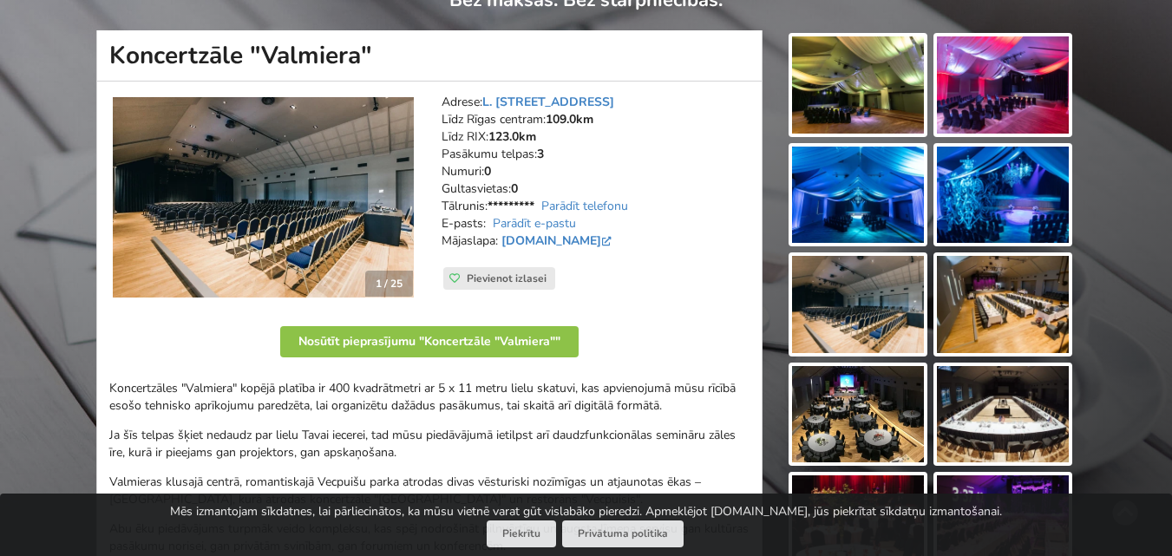
scroll to position [0, 0]
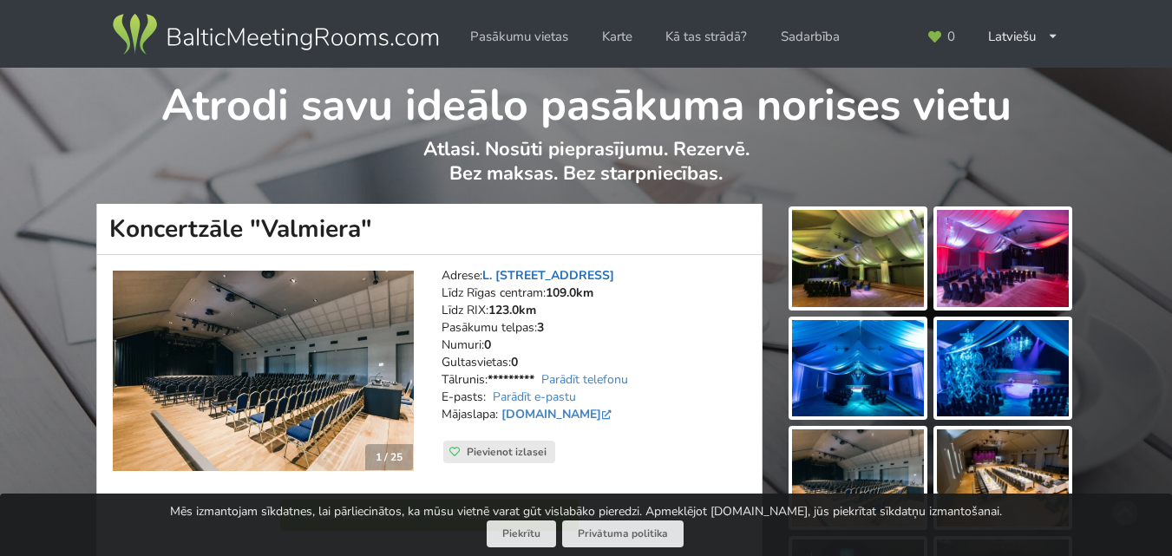
click at [600, 272] on link "L. [STREET_ADDRESS]" at bounding box center [548, 275] width 132 height 16
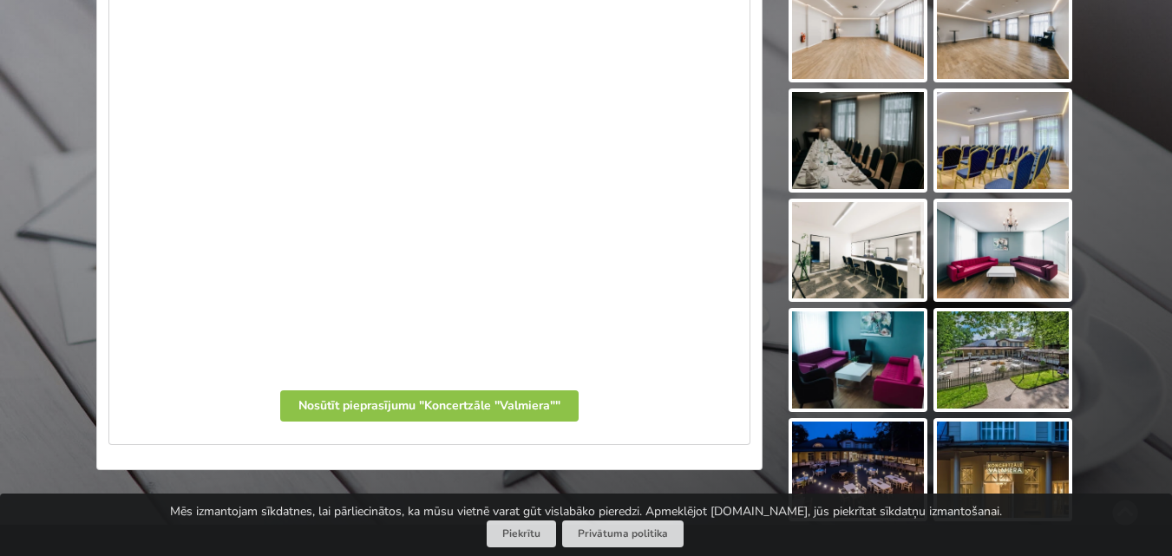
scroll to position [997, 0]
